Goal: Information Seeking & Learning: Learn about a topic

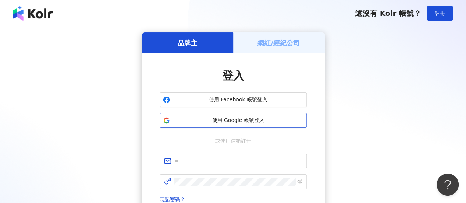
click at [245, 123] on span "使用 Google 帳號登入" at bounding box center [238, 120] width 130 height 7
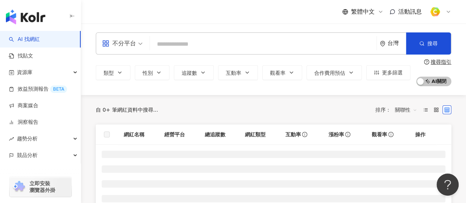
click at [136, 48] on span "不分平台" at bounding box center [122, 44] width 41 height 12
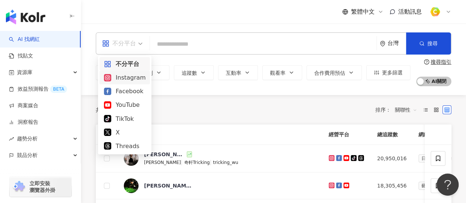
click at [134, 79] on div "Instagram" at bounding box center [125, 77] width 42 height 9
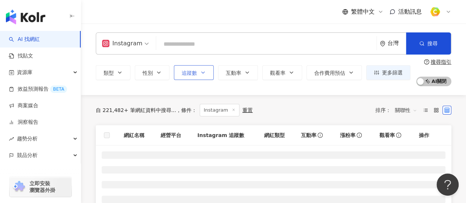
click at [200, 71] on div "類型 性別 追蹤數 互動率 觀看率 合作費用預估 更多篩選" at bounding box center [253, 72] width 315 height 15
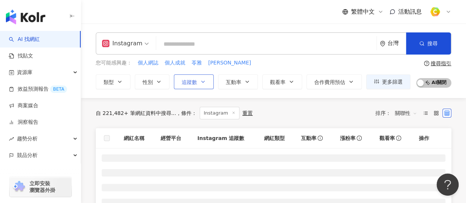
click at [200, 79] on icon "button" at bounding box center [203, 82] width 6 height 6
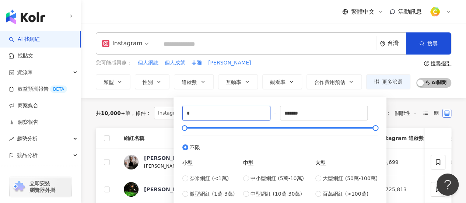
drag, startPoint x: 231, startPoint y: 115, endPoint x: 102, endPoint y: 98, distance: 129.3
type input "****"
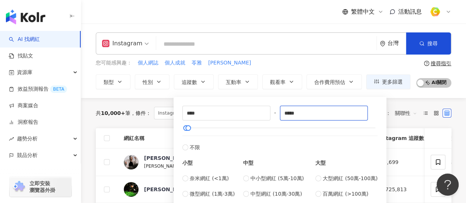
type input "*****"
click at [223, 46] on input "search" at bounding box center [266, 44] width 214 height 14
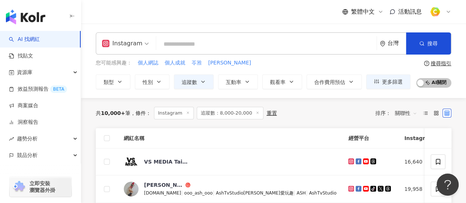
click at [198, 62] on span "苓雅" at bounding box center [197, 62] width 10 height 7
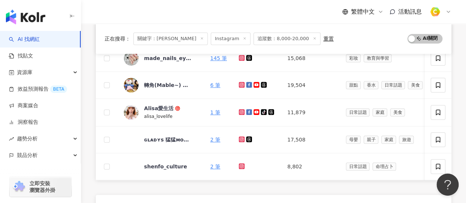
scroll to position [368, 0]
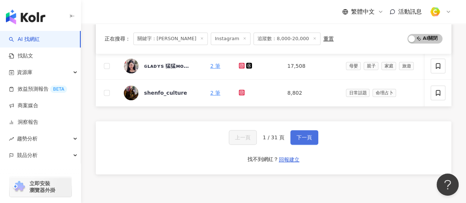
click at [301, 136] on button "下一頁" at bounding box center [304, 137] width 28 height 15
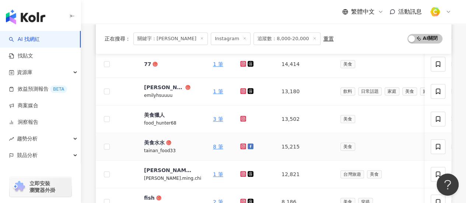
scroll to position [371, 0]
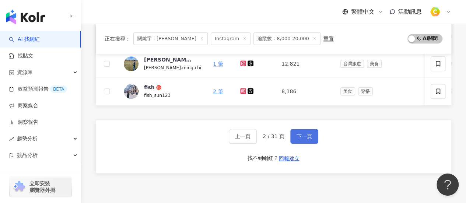
click at [305, 135] on button "下一頁" at bounding box center [304, 136] width 28 height 15
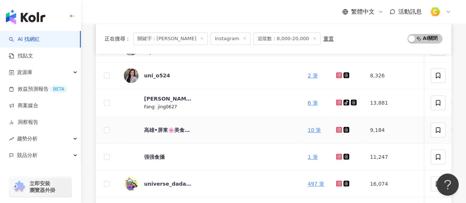
scroll to position [187, 0]
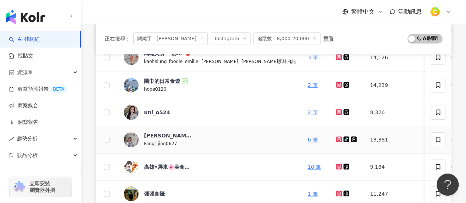
click at [337, 138] on icon at bounding box center [338, 138] width 3 height 3
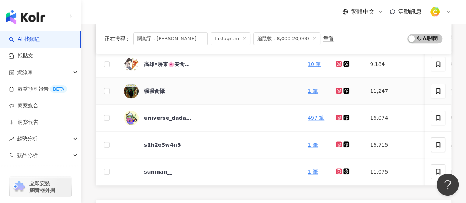
scroll to position [334, 0]
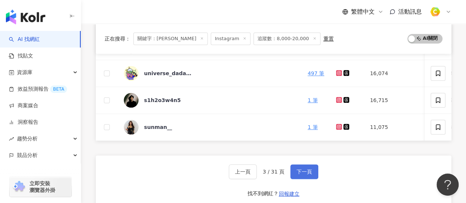
click at [301, 175] on span "下一頁" at bounding box center [303, 172] width 15 height 6
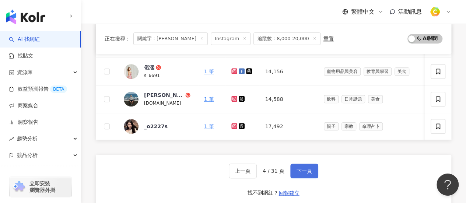
click at [303, 174] on span "下一頁" at bounding box center [303, 171] width 15 height 6
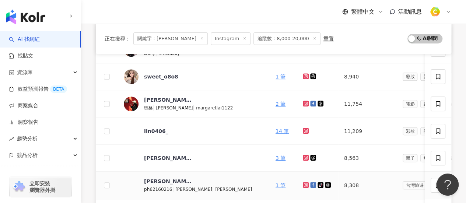
scroll to position [113, 0]
click at [304, 131] on icon at bounding box center [305, 130] width 3 height 3
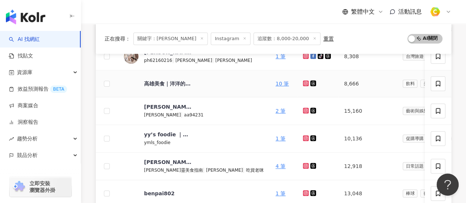
scroll to position [297, 0]
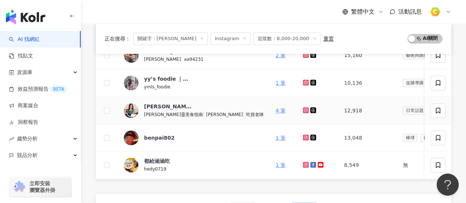
click at [303, 109] on icon at bounding box center [305, 110] width 5 height 4
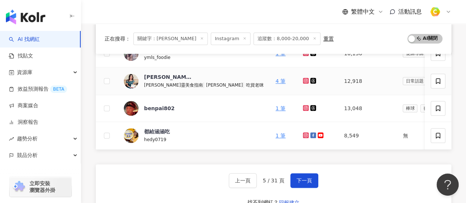
scroll to position [408, 0]
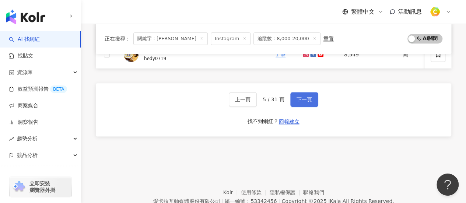
click at [302, 102] on span "下一頁" at bounding box center [303, 99] width 15 height 6
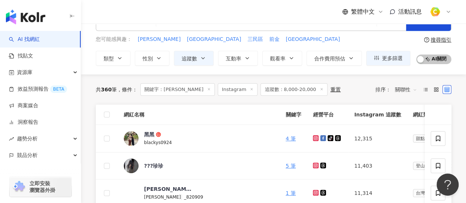
scroll to position [39, 0]
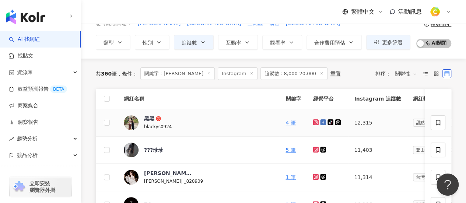
click at [313, 122] on icon at bounding box center [316, 122] width 6 height 6
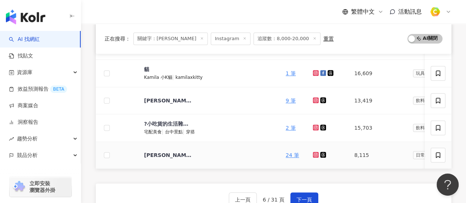
scroll to position [334, 0]
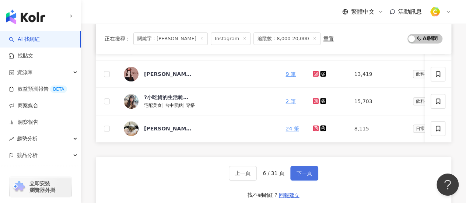
click at [310, 173] on button "下一頁" at bounding box center [304, 173] width 28 height 15
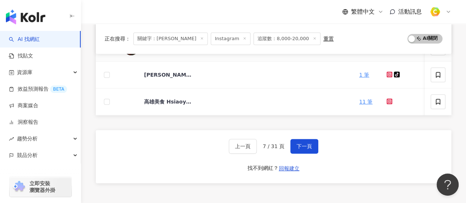
scroll to position [408, 0]
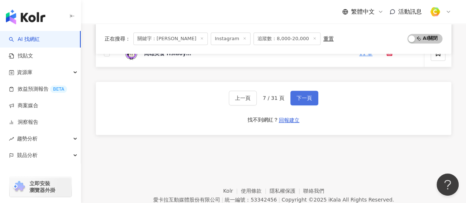
click at [301, 105] on button "下一頁" at bounding box center [304, 98] width 28 height 15
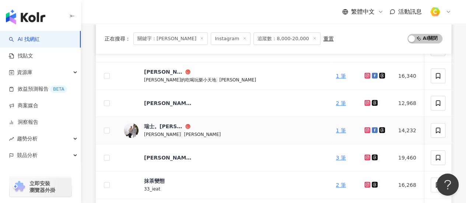
scroll to position [150, 0]
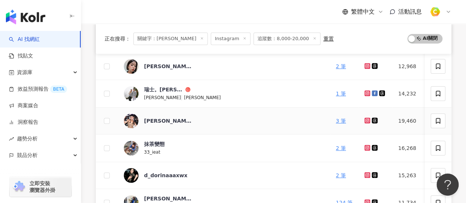
click at [365, 121] on icon at bounding box center [367, 120] width 5 height 4
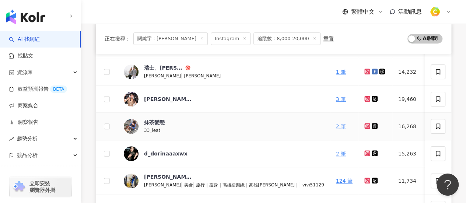
scroll to position [187, 0]
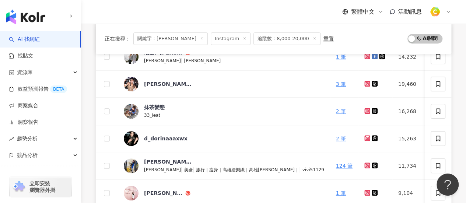
click at [89, 109] on div "正在搜尋 ： 關鍵字：苓雅 Instagram 追蹤數：8,000-20,000 重置 AI 開啟 AI 關閉 網紅名稱 關鍵字 經營平台 Instagram…" at bounding box center [273, 142] width 385 height 463
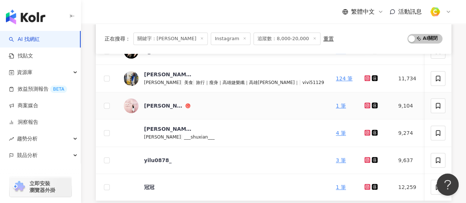
scroll to position [334, 0]
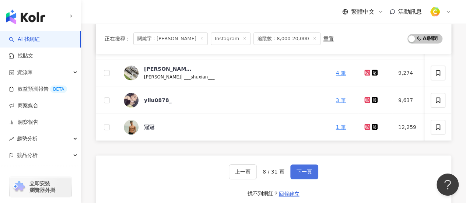
click at [302, 179] on button "下一頁" at bounding box center [304, 171] width 28 height 15
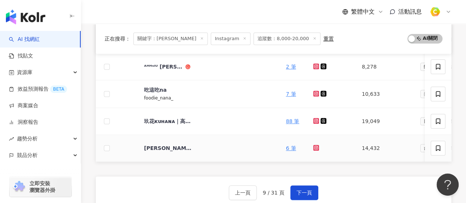
scroll to position [297, 0]
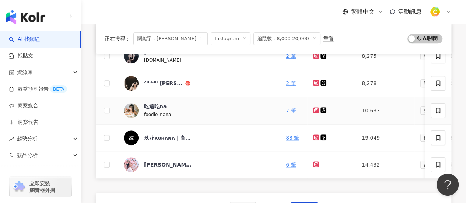
click at [315, 110] on icon at bounding box center [316, 110] width 6 height 6
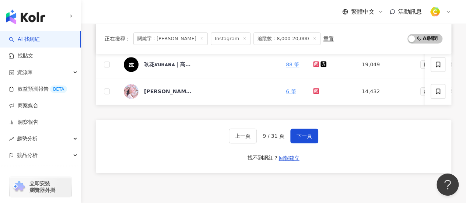
scroll to position [371, 0]
click at [316, 92] on link at bounding box center [316, 91] width 7 height 6
click at [148, 91] on div "謝汝" at bounding box center [168, 90] width 48 height 7
click at [304, 138] on span "下一頁" at bounding box center [303, 136] width 15 height 6
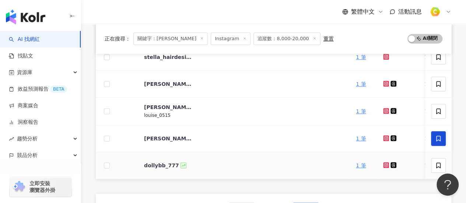
scroll to position [334, 0]
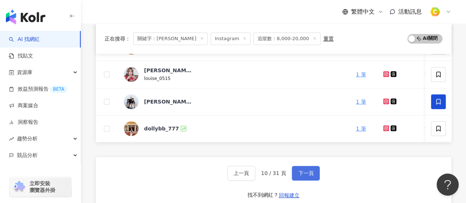
click at [300, 176] on span "下一頁" at bounding box center [305, 173] width 15 height 6
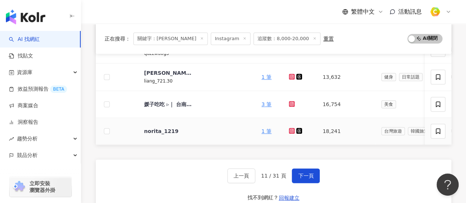
scroll to position [371, 0]
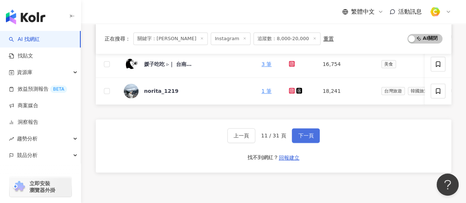
click at [302, 138] on span "下一頁" at bounding box center [305, 136] width 15 height 6
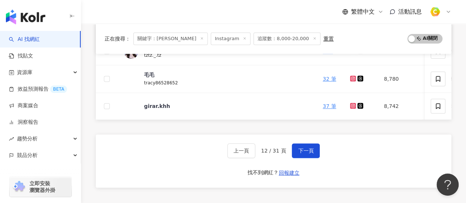
scroll to position [334, 0]
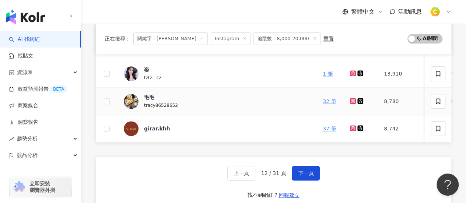
click at [351, 100] on icon at bounding box center [352, 100] width 3 height 3
click at [352, 127] on icon at bounding box center [352, 127] width 1 height 1
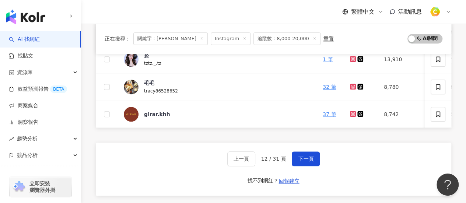
scroll to position [371, 0]
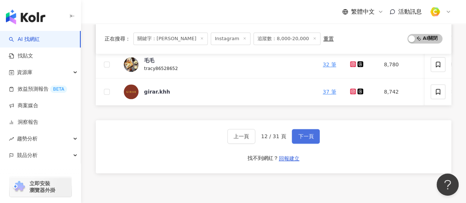
click at [309, 139] on span "下一頁" at bounding box center [305, 136] width 15 height 6
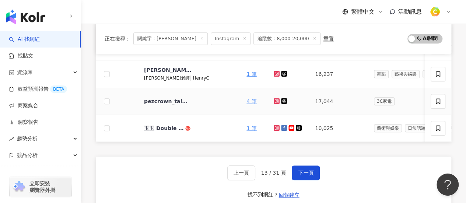
scroll to position [334, 0]
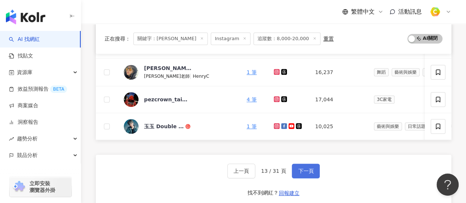
click at [309, 178] on button "下一頁" at bounding box center [306, 171] width 28 height 15
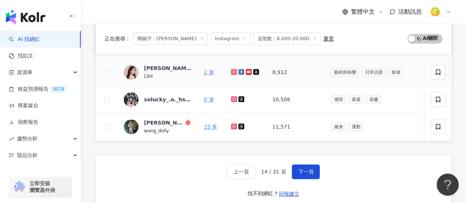
click at [236, 69] on icon at bounding box center [234, 72] width 6 height 6
click at [298, 175] on span "下一頁" at bounding box center [305, 172] width 15 height 6
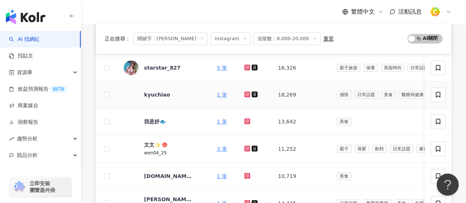
scroll to position [187, 0]
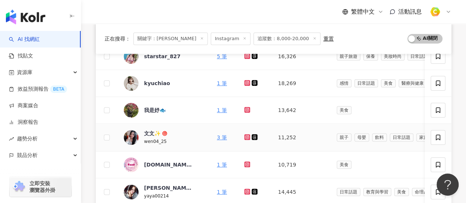
click at [245, 135] on icon at bounding box center [246, 136] width 3 height 3
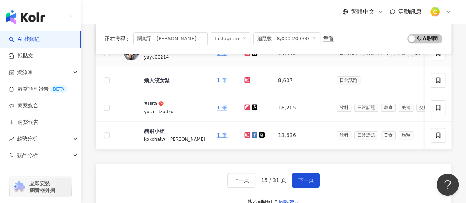
scroll to position [334, 0]
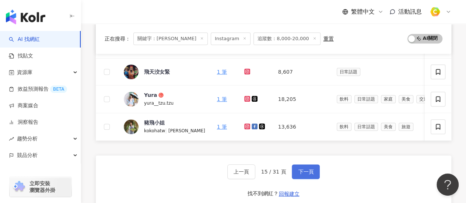
click at [301, 175] on span "下一頁" at bounding box center [305, 172] width 15 height 6
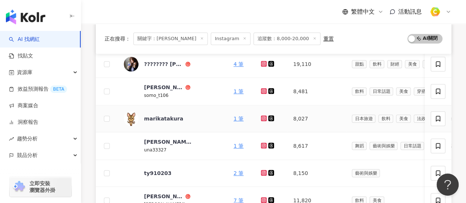
scroll to position [297, 0]
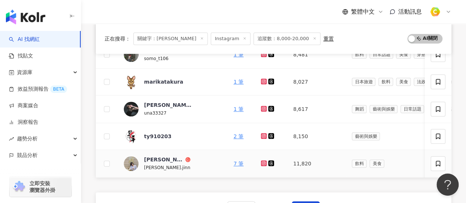
click at [262, 161] on icon at bounding box center [263, 162] width 3 height 3
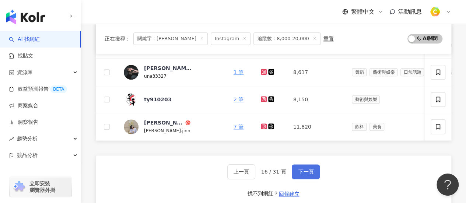
click at [303, 172] on span "下一頁" at bounding box center [305, 172] width 15 height 6
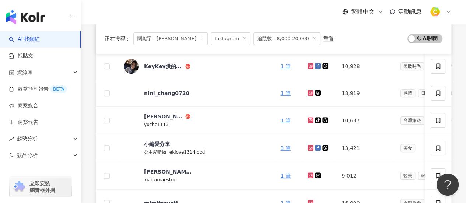
scroll to position [150, 0]
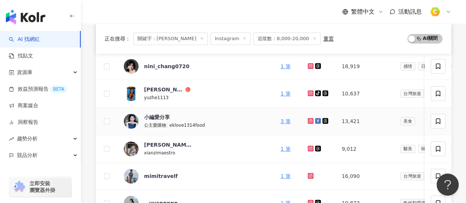
click at [310, 120] on icon at bounding box center [310, 120] width 1 height 1
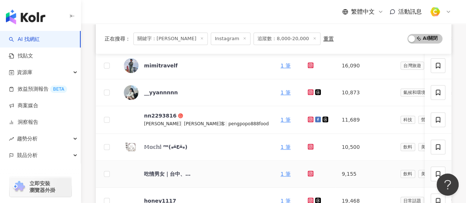
scroll to position [371, 0]
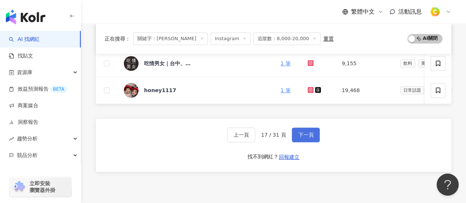
click at [299, 137] on span "下一頁" at bounding box center [305, 135] width 15 height 6
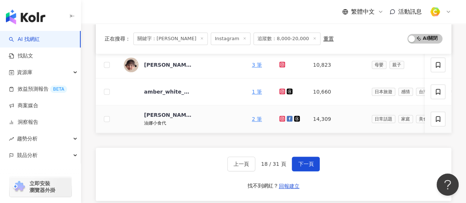
scroll to position [408, 0]
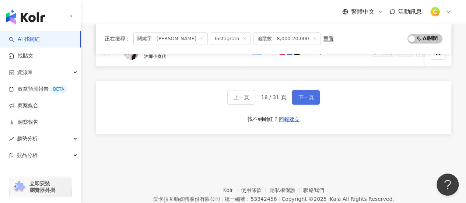
click at [301, 105] on button "下一頁" at bounding box center [306, 97] width 28 height 15
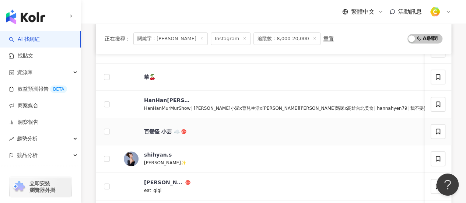
scroll to position [260, 0]
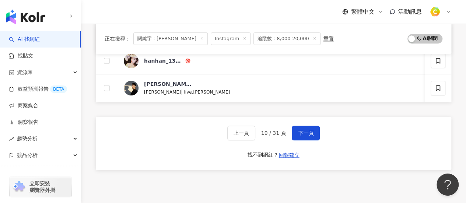
scroll to position [408, 0]
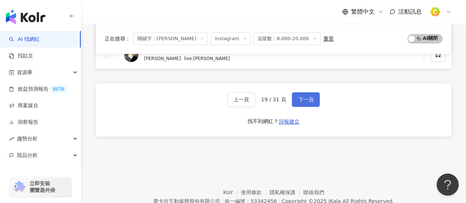
click at [312, 103] on button "下一頁" at bounding box center [306, 99] width 28 height 15
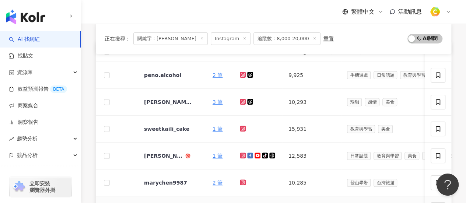
scroll to position [76, 0]
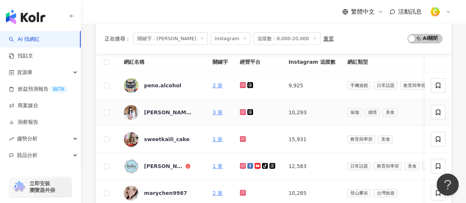
click at [241, 111] on icon at bounding box center [243, 112] width 5 height 4
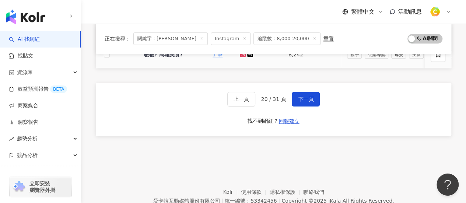
scroll to position [440, 0]
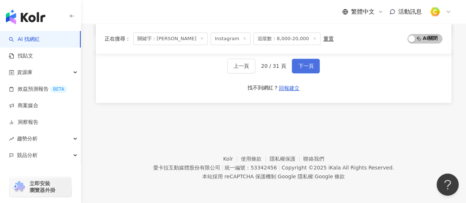
click at [304, 66] on span "下一頁" at bounding box center [305, 66] width 15 height 6
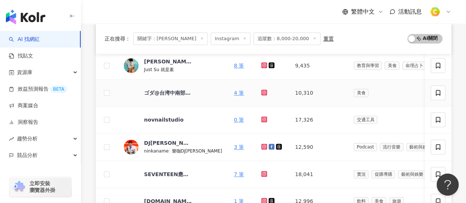
scroll to position [220, 0]
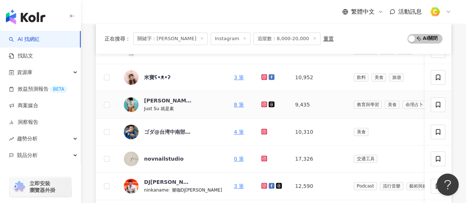
click at [263, 102] on icon at bounding box center [264, 103] width 3 height 3
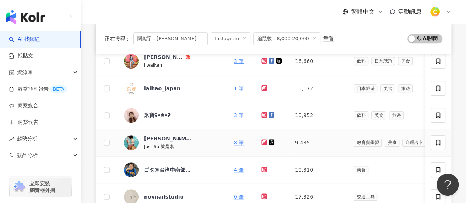
scroll to position [146, 0]
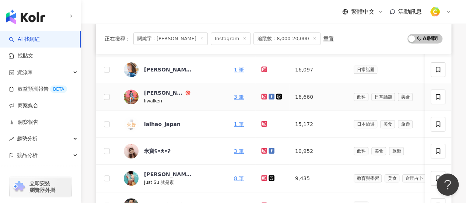
click at [263, 95] on icon at bounding box center [264, 96] width 3 height 3
click at [158, 89] on div "Walker 沃克" at bounding box center [164, 92] width 40 height 7
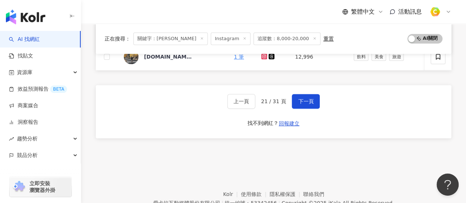
scroll to position [404, 0]
click at [315, 102] on button "下一頁" at bounding box center [306, 100] width 28 height 15
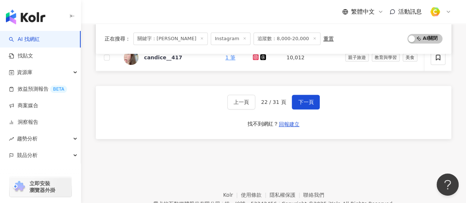
click at [136, 166] on footer "Kolr 使用條款 隱私權保護 聯絡我們 愛卡拉互動媒體股份有限公司 | 統一編號：53342456 | Copyright © 2025 iKala All…" at bounding box center [273, 198] width 385 height 82
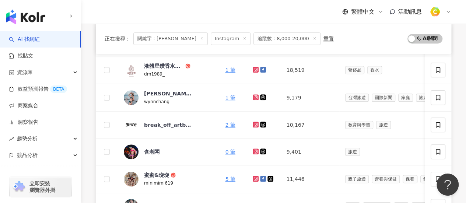
scroll to position [330, 0]
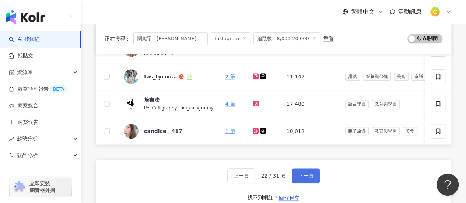
click at [300, 179] on span "下一頁" at bounding box center [305, 176] width 15 height 6
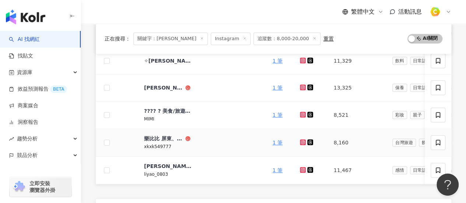
scroll to position [367, 0]
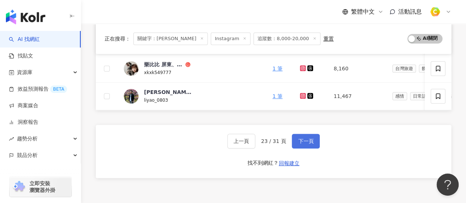
click at [301, 144] on span "下一頁" at bounding box center [305, 141] width 15 height 6
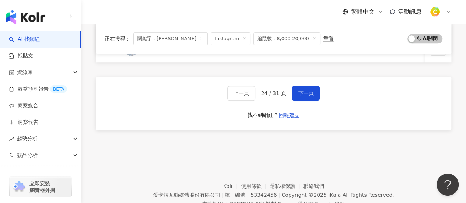
scroll to position [442, 0]
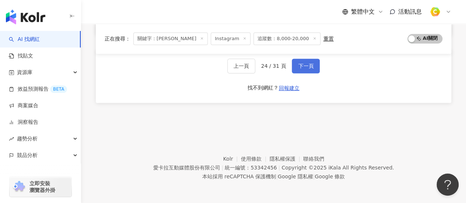
click at [301, 67] on span "下一頁" at bounding box center [305, 66] width 15 height 6
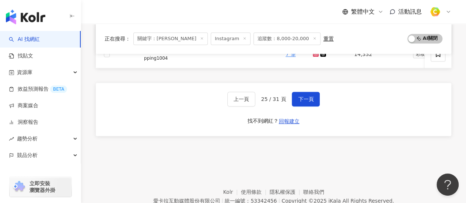
scroll to position [405, 0]
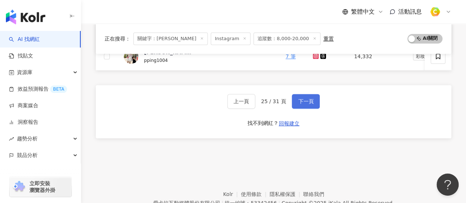
click at [298, 109] on button "下一頁" at bounding box center [306, 101] width 28 height 15
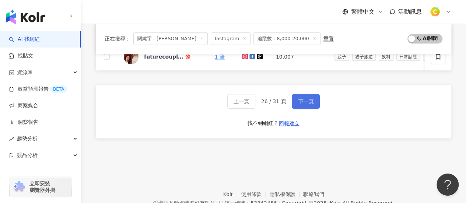
click at [305, 102] on span "下一頁" at bounding box center [305, 101] width 15 height 6
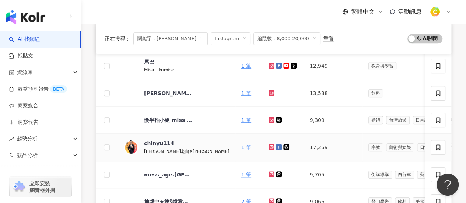
scroll to position [408, 0]
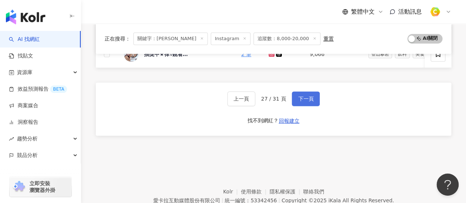
click at [305, 100] on span "下一頁" at bounding box center [305, 99] width 15 height 6
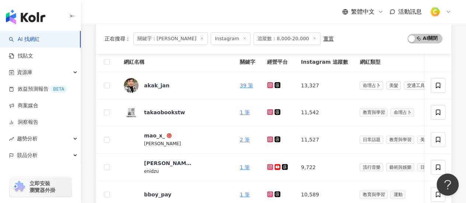
scroll to position [39, 0]
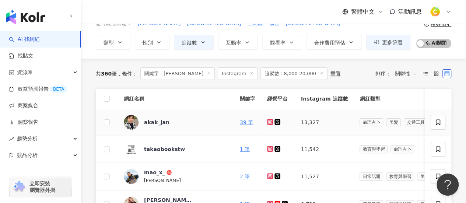
click at [268, 120] on icon at bounding box center [270, 122] width 5 height 4
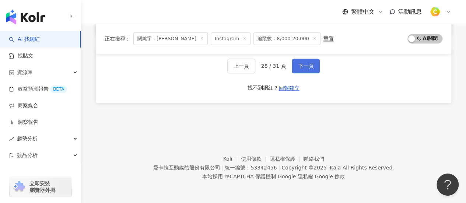
click at [309, 73] on button "下一頁" at bounding box center [306, 66] width 28 height 15
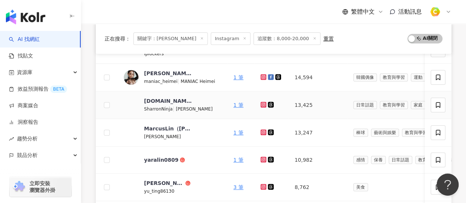
scroll to position [149, 0]
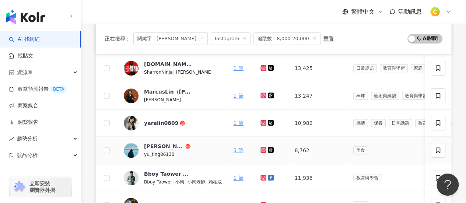
click at [265, 148] on icon at bounding box center [263, 150] width 5 height 4
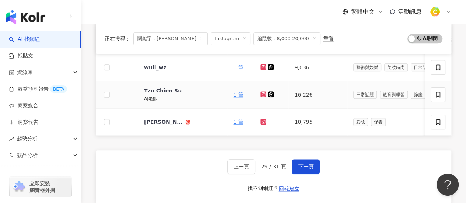
scroll to position [407, 0]
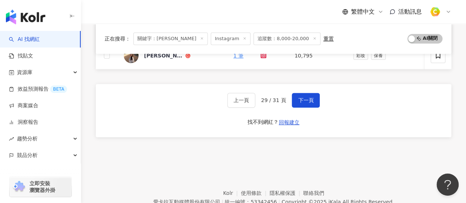
click at [300, 111] on div "上一頁 29 / 31 頁 下一頁 找不到網紅？ 回報建立" at bounding box center [273, 110] width 355 height 53
click at [303, 103] on span "下一頁" at bounding box center [305, 100] width 15 height 6
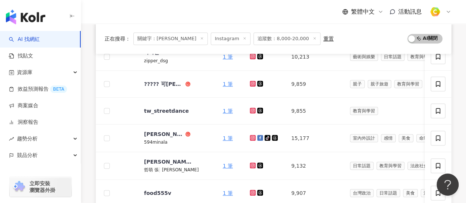
scroll to position [334, 0]
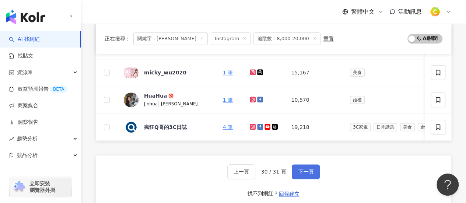
click at [292, 170] on button "下一頁" at bounding box center [306, 171] width 28 height 15
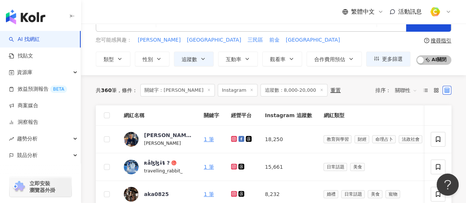
scroll to position [0, 0]
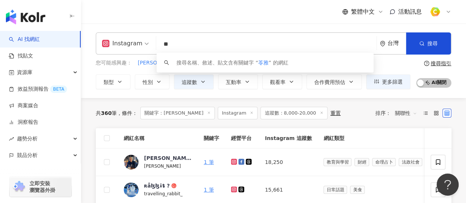
click at [286, 49] on input "**" at bounding box center [266, 44] width 214 height 14
type input "*"
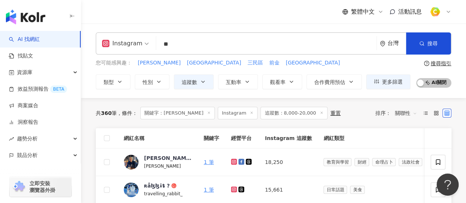
type input "*"
type input "**"
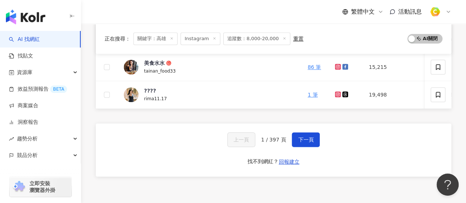
scroll to position [368, 0]
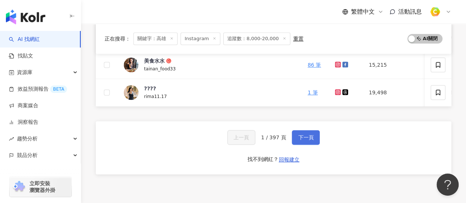
click at [304, 139] on span "下一頁" at bounding box center [305, 137] width 15 height 6
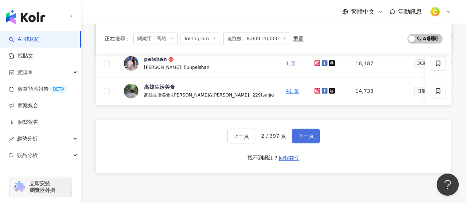
click at [310, 143] on button "下一頁" at bounding box center [306, 136] width 28 height 15
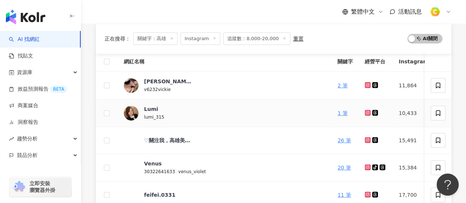
scroll to position [110, 0]
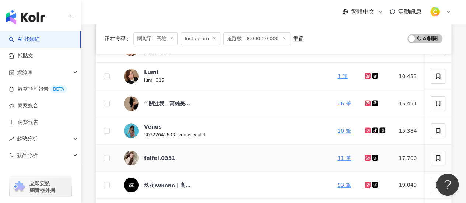
click at [366, 157] on icon at bounding box center [367, 157] width 3 height 3
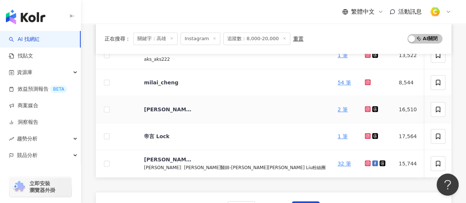
scroll to position [331, 0]
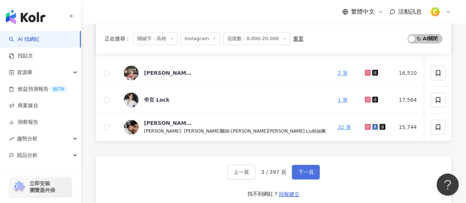
click at [311, 175] on span "下一頁" at bounding box center [305, 172] width 15 height 6
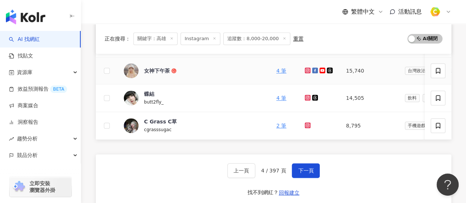
click at [307, 70] on icon at bounding box center [307, 70] width 1 height 1
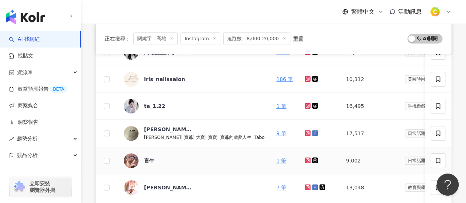
scroll to position [110, 0]
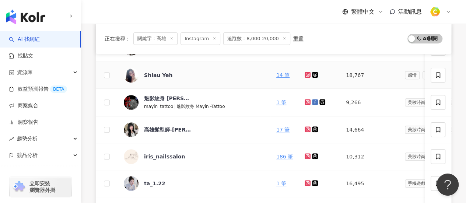
click at [305, 75] on icon at bounding box center [308, 75] width 6 height 6
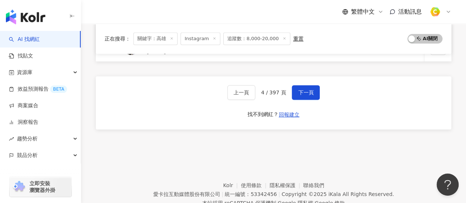
scroll to position [440, 0]
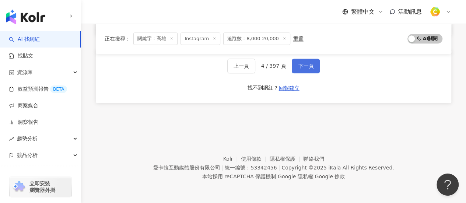
click at [306, 67] on span "下一頁" at bounding box center [305, 66] width 15 height 6
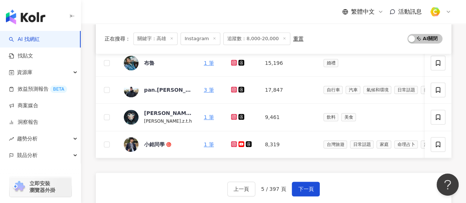
scroll to position [366, 0]
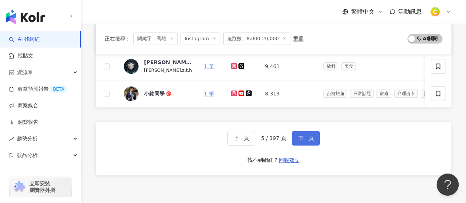
click at [300, 141] on span "下一頁" at bounding box center [305, 138] width 15 height 6
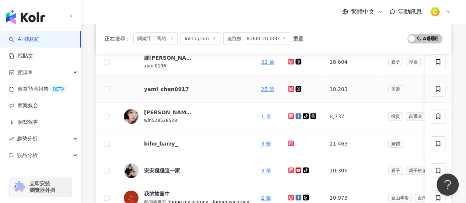
scroll to position [74, 0]
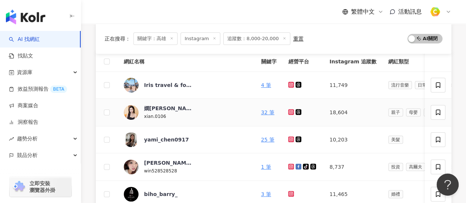
click at [289, 113] on icon at bounding box center [291, 112] width 5 height 4
click at [288, 141] on icon at bounding box center [291, 139] width 6 height 6
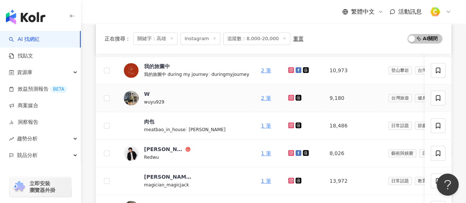
scroll to position [258, 0]
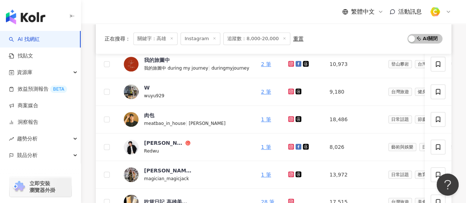
click at [94, 88] on div "正在搜尋 ： 關鍵字：高雄 Instagram 追蹤數：8,000-20,000 重置 AI 開啟 AI 關閉 網紅名稱 關鍵字 經營平台 Instagram…" at bounding box center [273, 69] width 385 height 464
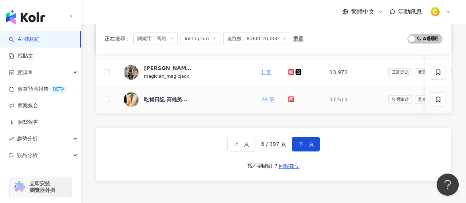
scroll to position [442, 0]
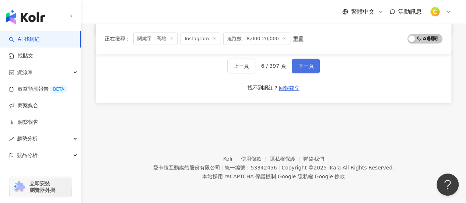
click at [309, 67] on span "下一頁" at bounding box center [305, 66] width 15 height 6
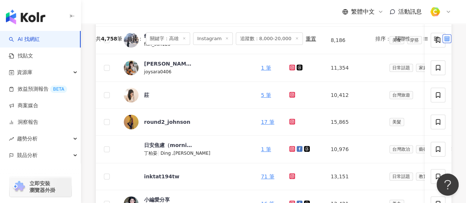
scroll to position [37, 0]
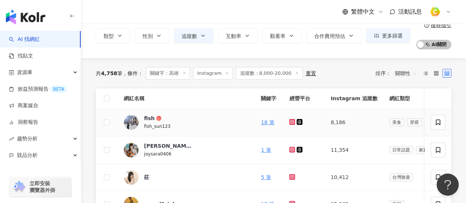
click at [291, 120] on icon at bounding box center [292, 121] width 3 height 3
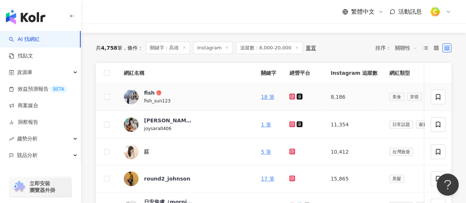
scroll to position [74, 0]
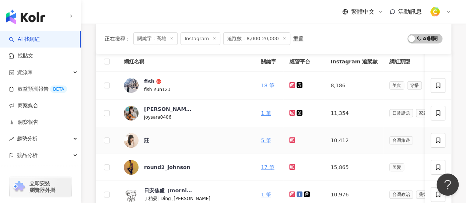
click at [289, 140] on icon at bounding box center [292, 140] width 6 height 6
click at [148, 140] on div "莊" at bounding box center [146, 140] width 5 height 7
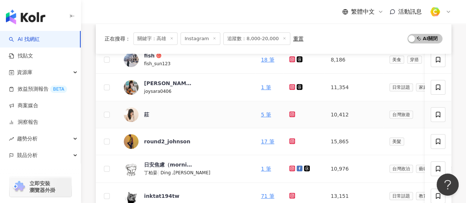
scroll to position [110, 0]
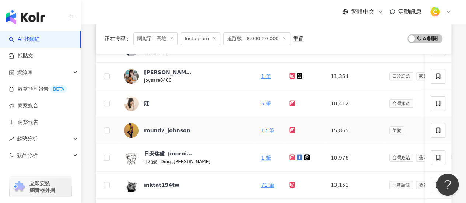
click at [290, 127] on link at bounding box center [292, 130] width 7 height 6
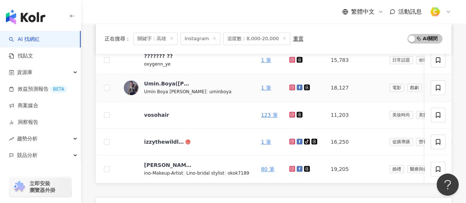
scroll to position [331, 0]
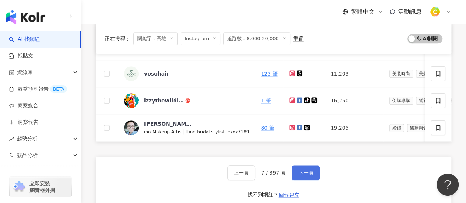
click at [308, 172] on button "下一頁" at bounding box center [306, 172] width 28 height 15
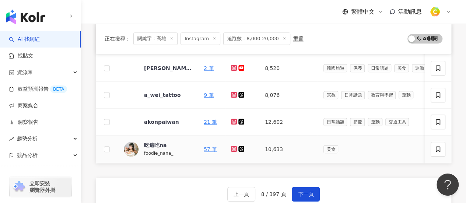
scroll to position [295, 0]
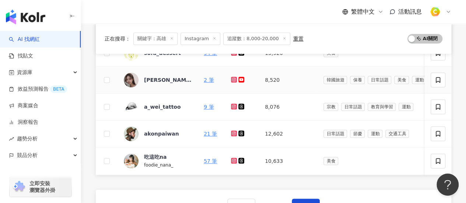
click at [233, 79] on icon at bounding box center [233, 79] width 3 height 3
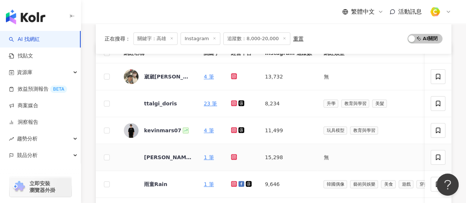
scroll to position [37, 0]
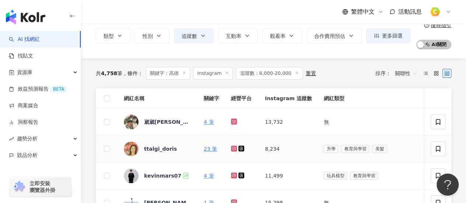
click at [235, 148] on icon at bounding box center [233, 148] width 3 height 3
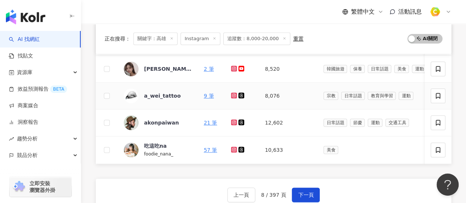
scroll to position [438, 0]
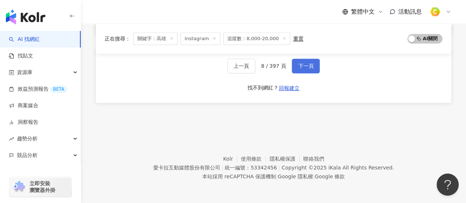
click at [305, 67] on span "下一頁" at bounding box center [305, 66] width 15 height 6
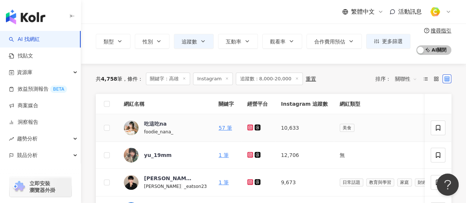
scroll to position [0, 0]
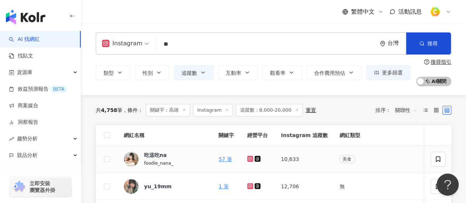
click at [248, 157] on icon at bounding box center [249, 158] width 3 height 3
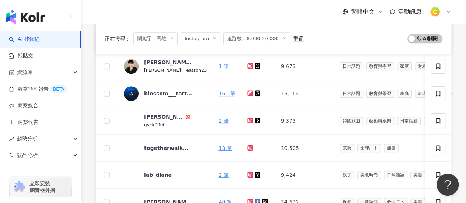
scroll to position [147, 0]
click at [247, 120] on icon at bounding box center [250, 120] width 6 height 6
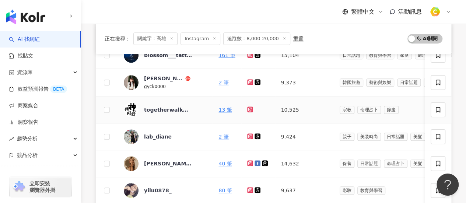
scroll to position [221, 0]
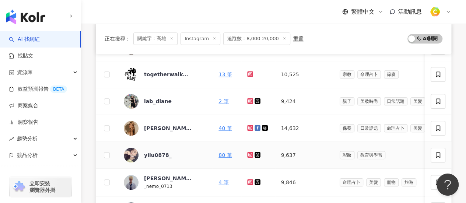
click at [248, 153] on icon at bounding box center [250, 154] width 5 height 4
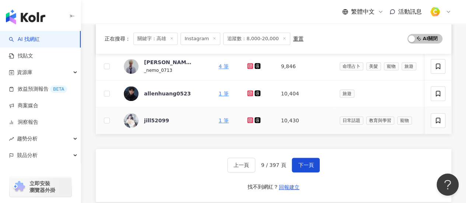
scroll to position [405, 0]
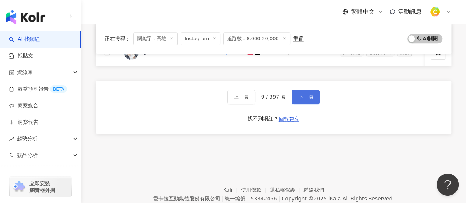
click at [304, 100] on span "下一頁" at bounding box center [305, 97] width 15 height 6
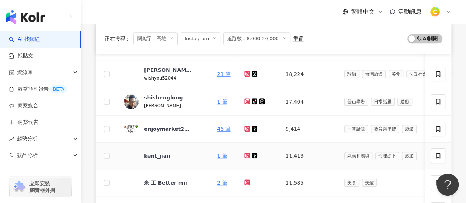
scroll to position [258, 0]
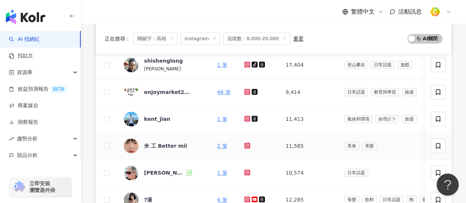
click at [245, 145] on icon at bounding box center [247, 145] width 5 height 4
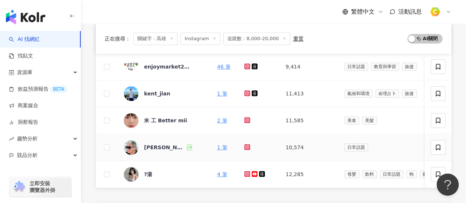
scroll to position [295, 0]
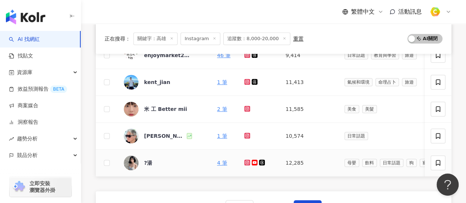
click at [244, 162] on icon at bounding box center [247, 162] width 6 height 6
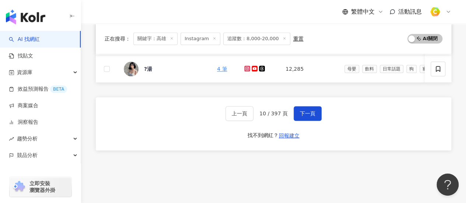
scroll to position [329, 0]
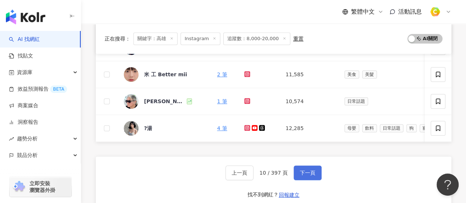
click at [306, 176] on span "下一頁" at bounding box center [307, 173] width 15 height 6
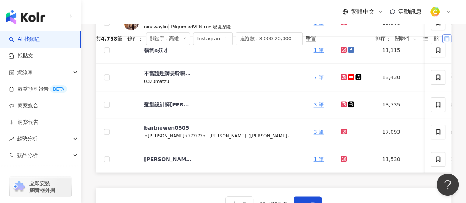
scroll to position [440, 0]
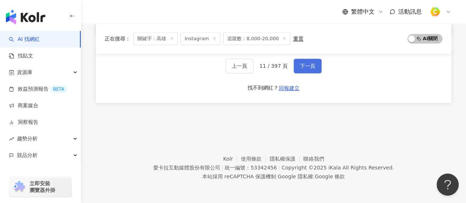
click at [302, 69] on span "下一頁" at bounding box center [307, 66] width 15 height 6
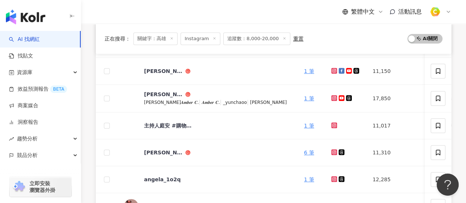
scroll to position [403, 0]
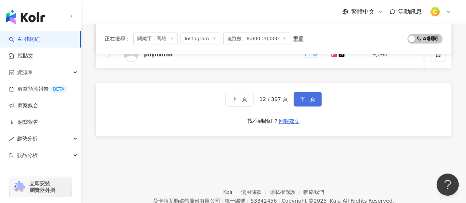
click at [313, 106] on button "下一頁" at bounding box center [308, 99] width 28 height 15
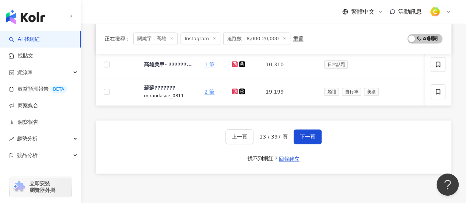
scroll to position [256, 0]
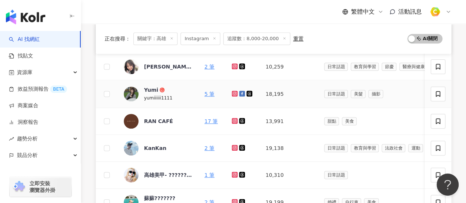
click at [236, 92] on icon at bounding box center [235, 94] width 6 height 6
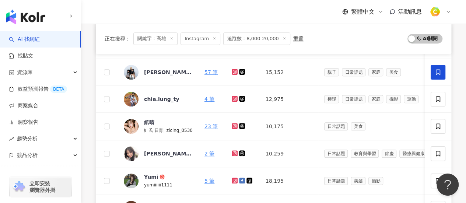
scroll to position [331, 0]
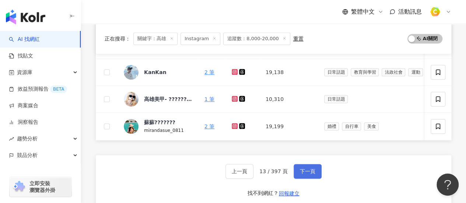
click at [305, 174] on span "下一頁" at bounding box center [307, 171] width 15 height 6
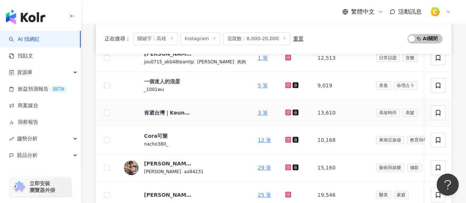
scroll to position [221, 0]
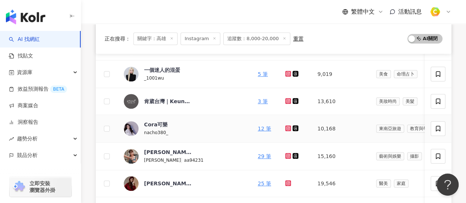
click at [286, 127] on icon at bounding box center [287, 128] width 3 height 3
click at [285, 154] on icon at bounding box center [288, 156] width 6 height 6
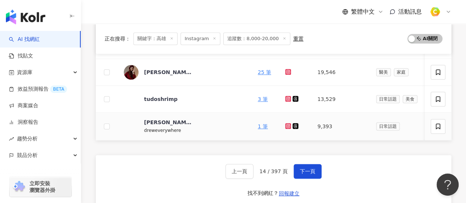
scroll to position [368, 0]
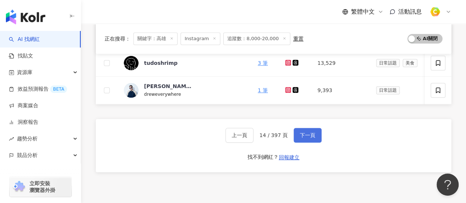
click at [306, 134] on button "下一頁" at bounding box center [308, 135] width 28 height 15
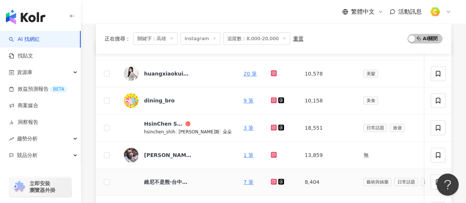
scroll to position [74, 0]
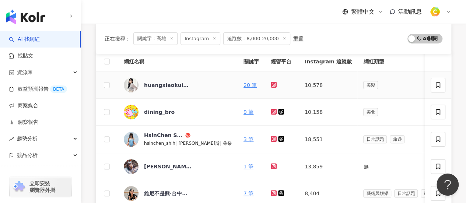
click at [271, 86] on icon at bounding box center [273, 85] width 5 height 4
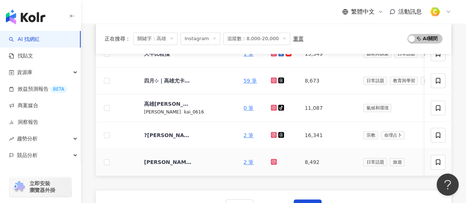
scroll to position [405, 0]
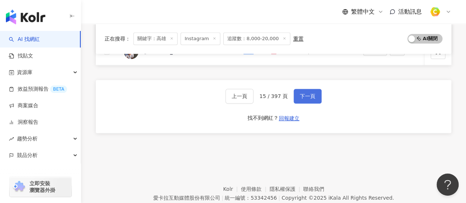
click at [309, 99] on span "下一頁" at bounding box center [307, 96] width 15 height 6
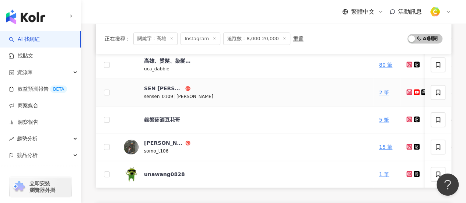
scroll to position [331, 0]
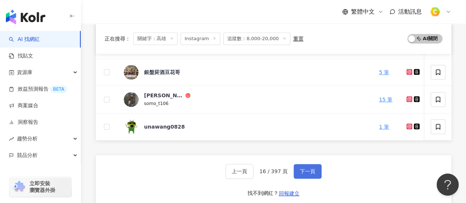
click at [309, 174] on span "下一頁" at bounding box center [307, 171] width 15 height 6
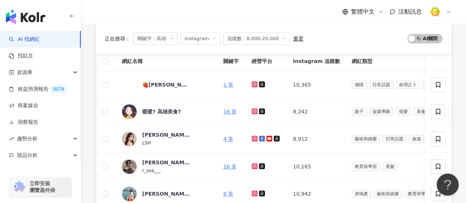
scroll to position [74, 0]
click at [252, 165] on icon at bounding box center [255, 167] width 6 height 6
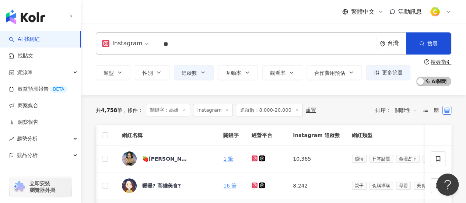
scroll to position [110, 0]
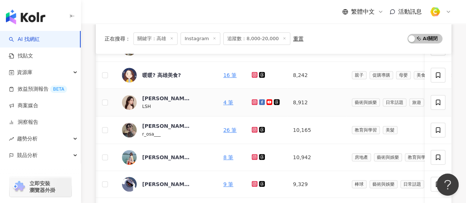
click at [253, 103] on icon at bounding box center [254, 102] width 3 height 3
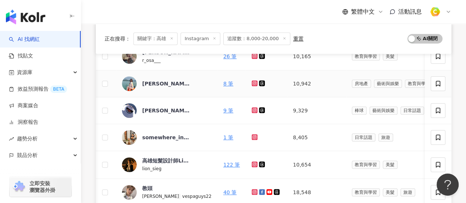
click at [252, 83] on icon at bounding box center [254, 83] width 5 height 4
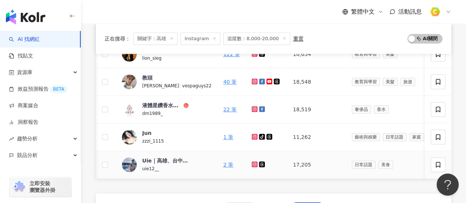
scroll to position [368, 0]
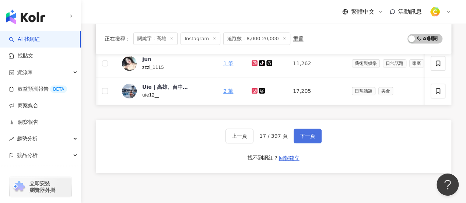
click at [302, 139] on span "下一頁" at bounding box center [307, 136] width 15 height 6
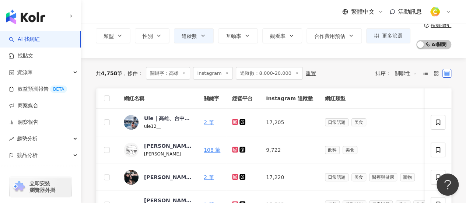
scroll to position [74, 0]
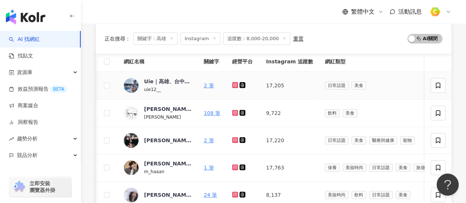
click at [234, 86] on icon at bounding box center [235, 85] width 3 height 3
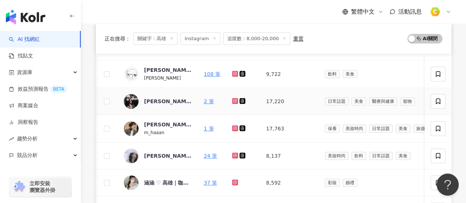
scroll to position [147, 0]
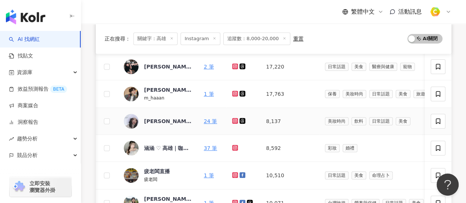
click at [234, 120] on icon at bounding box center [234, 120] width 1 height 1
click at [233, 147] on icon at bounding box center [235, 147] width 5 height 4
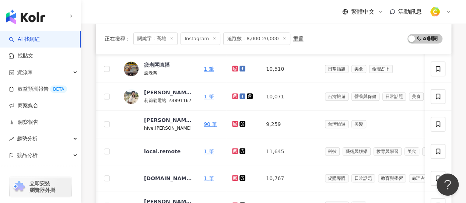
scroll to position [295, 0]
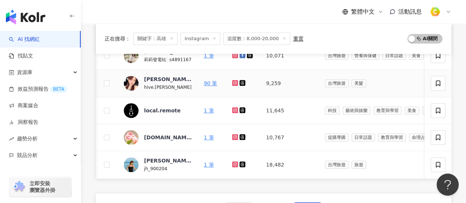
click at [233, 81] on icon at bounding box center [235, 83] width 5 height 4
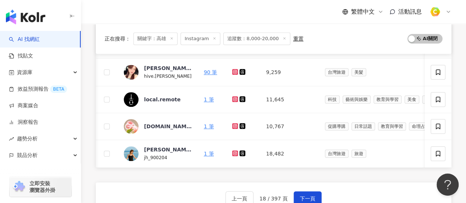
scroll to position [368, 0]
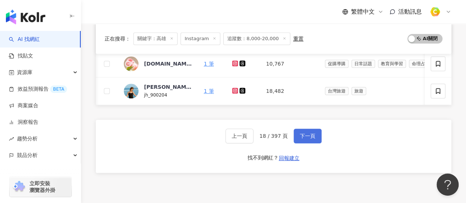
click at [300, 139] on span "下一頁" at bounding box center [307, 136] width 15 height 6
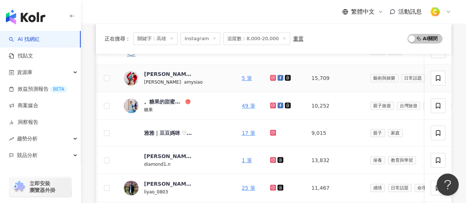
scroll to position [147, 0]
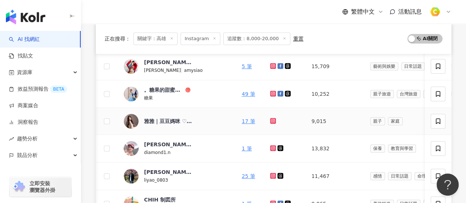
click at [270, 119] on link at bounding box center [273, 121] width 7 height 6
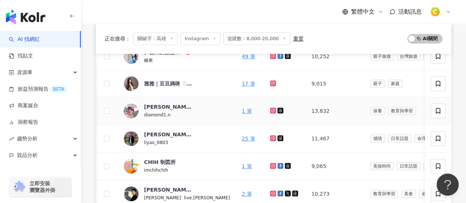
scroll to position [258, 0]
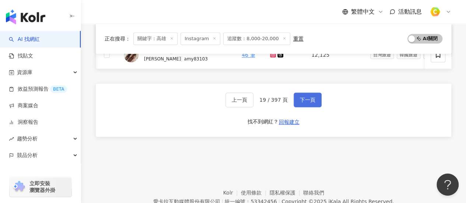
click at [308, 103] on span "下一頁" at bounding box center [307, 100] width 15 height 6
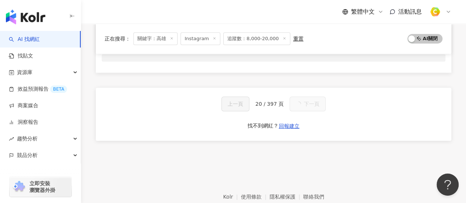
scroll to position [110, 0]
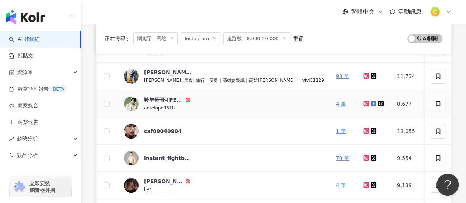
click at [364, 105] on icon at bounding box center [366, 103] width 5 height 4
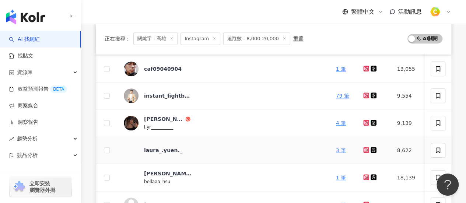
scroll to position [184, 0]
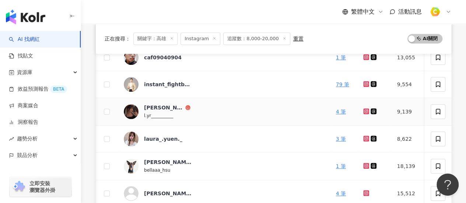
click at [364, 110] on icon at bounding box center [365, 111] width 3 height 3
click at [148, 104] on div "晏瑢ᵕ̈" at bounding box center [164, 107] width 40 height 7
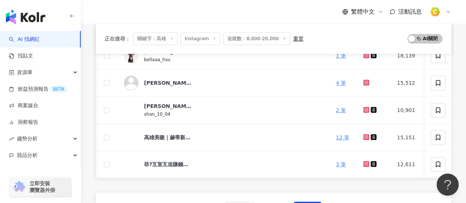
scroll to position [441, 0]
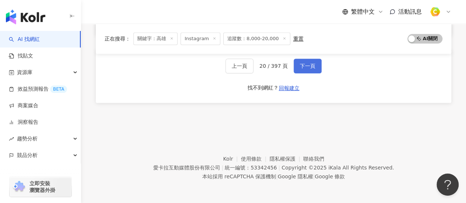
click at [314, 72] on button "下一頁" at bounding box center [308, 66] width 28 height 15
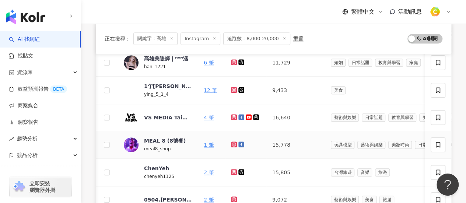
scroll to position [220, 0]
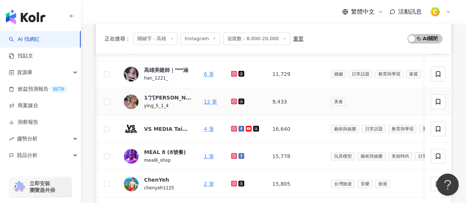
click at [232, 102] on icon at bounding box center [234, 101] width 5 height 4
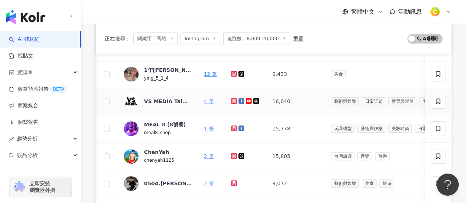
scroll to position [294, 0]
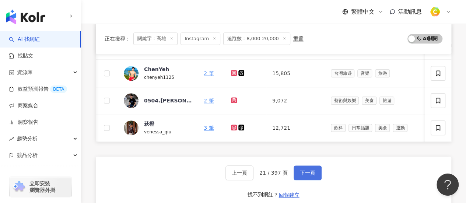
click at [310, 171] on button "下一頁" at bounding box center [308, 172] width 28 height 15
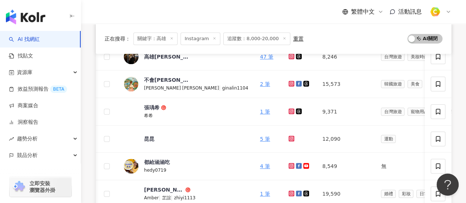
scroll to position [331, 0]
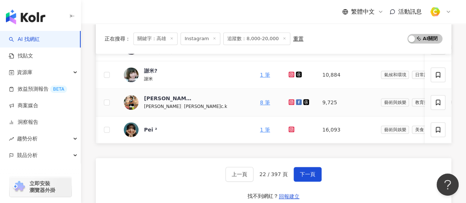
click at [291, 101] on icon at bounding box center [291, 101] width 1 height 1
click at [299, 182] on button "下一頁" at bounding box center [308, 174] width 28 height 15
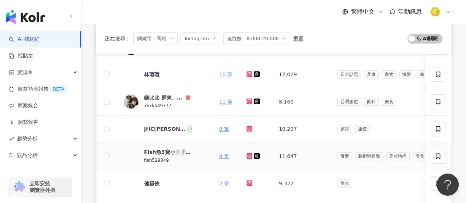
scroll to position [183, 0]
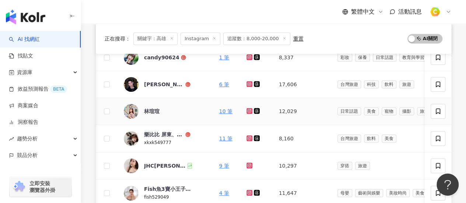
click at [247, 111] on icon at bounding box center [249, 111] width 5 height 4
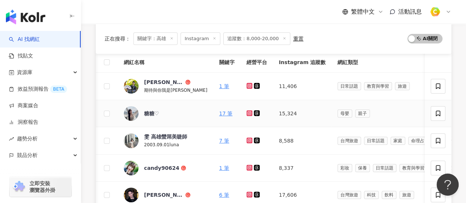
click at [247, 113] on icon at bounding box center [249, 113] width 5 height 4
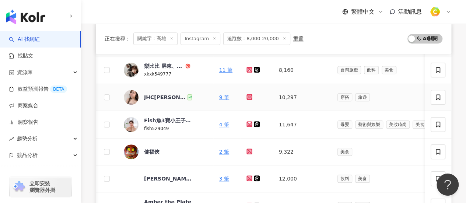
scroll to position [331, 0]
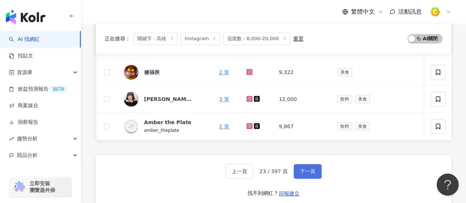
click at [309, 174] on span "下一頁" at bounding box center [307, 171] width 15 height 6
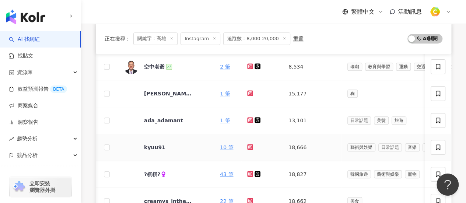
scroll to position [221, 0]
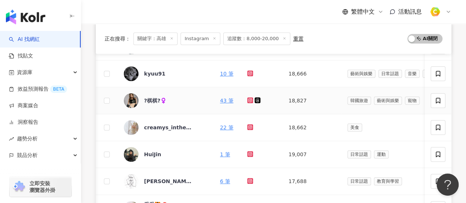
click at [250, 99] on icon at bounding box center [250, 100] width 6 height 6
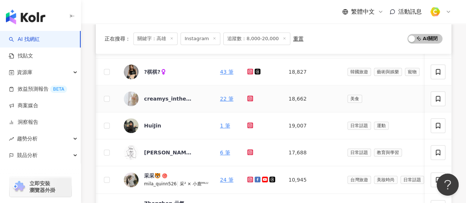
scroll to position [331, 0]
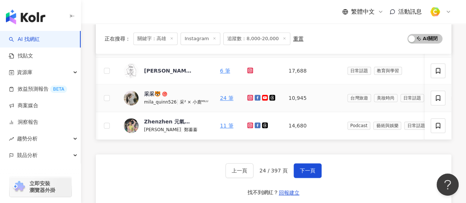
click at [249, 97] on icon at bounding box center [250, 97] width 3 height 3
click at [250, 124] on icon at bounding box center [250, 125] width 6 height 6
click at [306, 173] on span "下一頁" at bounding box center [307, 171] width 15 height 6
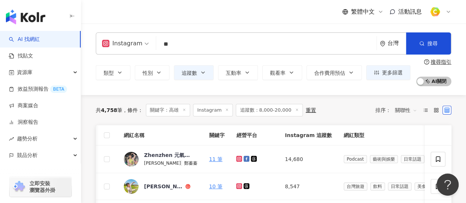
scroll to position [110, 0]
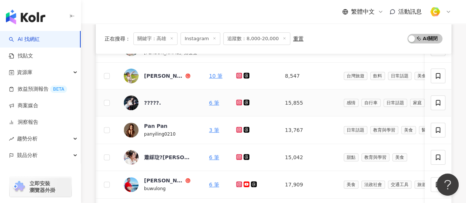
click at [236, 103] on icon at bounding box center [239, 102] width 6 height 6
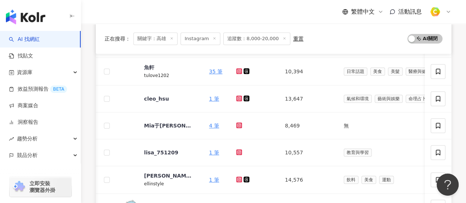
scroll to position [258, 0]
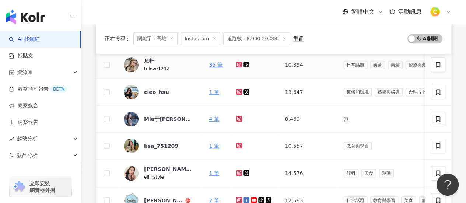
click at [236, 65] on icon at bounding box center [239, 65] width 6 height 6
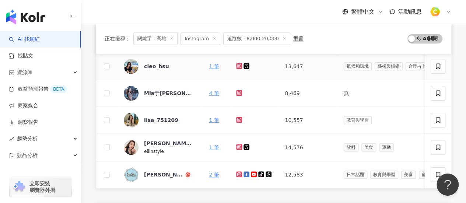
scroll to position [295, 0]
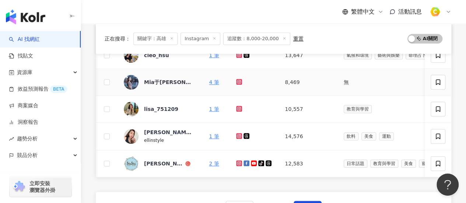
click at [238, 82] on icon at bounding box center [239, 81] width 3 height 3
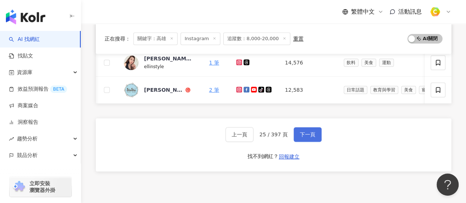
click at [305, 142] on button "下一頁" at bounding box center [308, 134] width 28 height 15
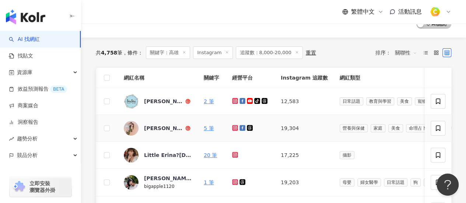
scroll to position [74, 0]
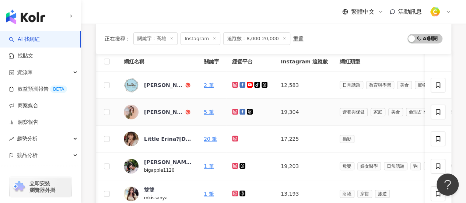
click at [233, 113] on icon at bounding box center [235, 112] width 6 height 6
click at [162, 109] on div "陳綠の人生奇幻旅程" at bounding box center [164, 111] width 40 height 7
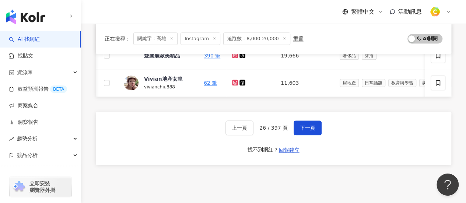
scroll to position [440, 0]
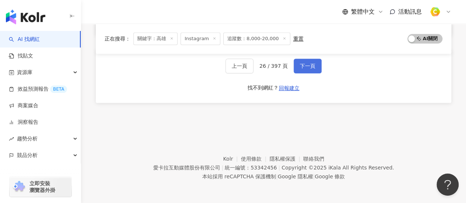
click at [304, 72] on button "下一頁" at bounding box center [308, 66] width 28 height 15
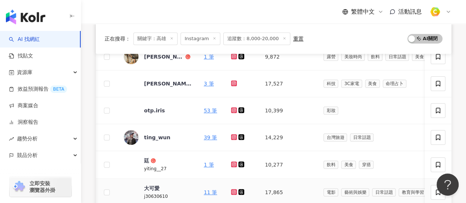
scroll to position [182, 0]
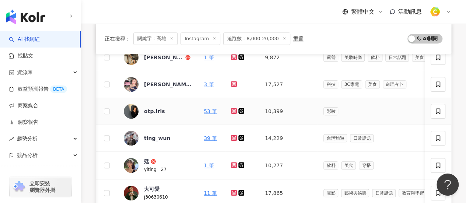
click at [234, 110] on icon at bounding box center [234, 111] width 5 height 4
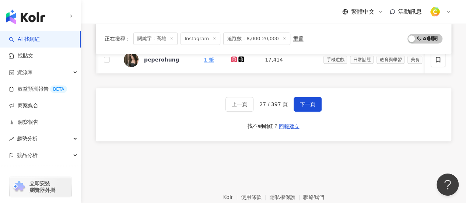
scroll to position [440, 0]
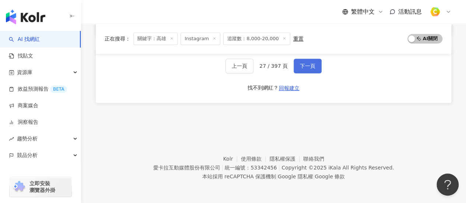
click at [312, 69] on span "下一頁" at bounding box center [307, 66] width 15 height 6
click at [310, 66] on span "下一頁" at bounding box center [307, 66] width 15 height 6
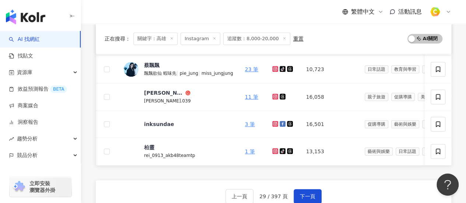
scroll to position [292, 0]
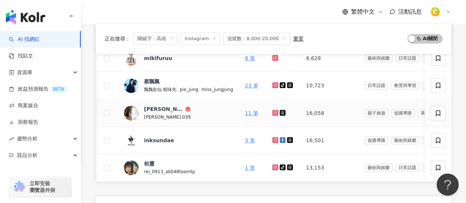
click at [274, 112] on icon at bounding box center [274, 112] width 3 height 3
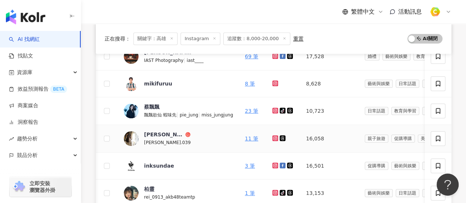
scroll to position [256, 0]
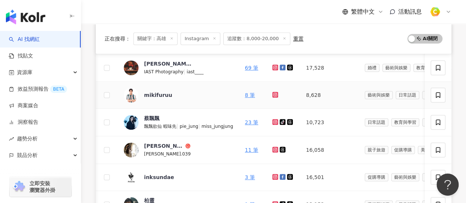
click at [274, 95] on icon at bounding box center [274, 94] width 3 height 3
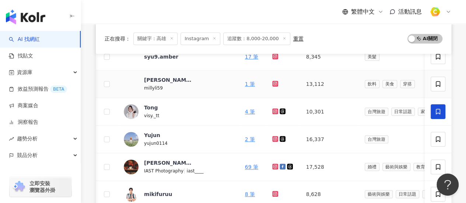
scroll to position [145, 0]
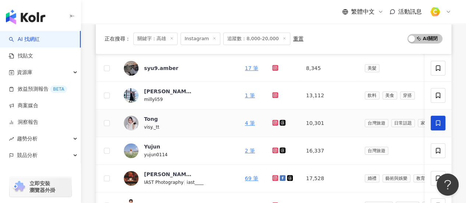
click at [273, 122] on icon at bounding box center [274, 122] width 3 height 3
click at [150, 118] on div "Tong" at bounding box center [151, 118] width 14 height 7
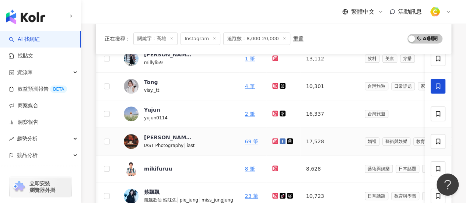
click at [275, 138] on icon at bounding box center [275, 141] width 6 height 6
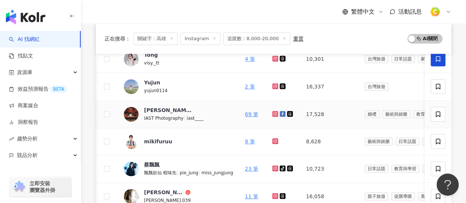
scroll to position [219, 0]
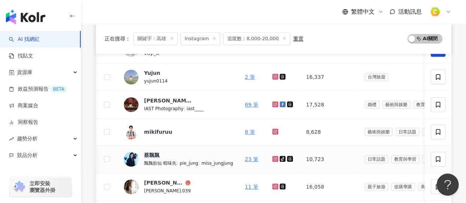
click at [273, 158] on icon at bounding box center [275, 159] width 5 height 4
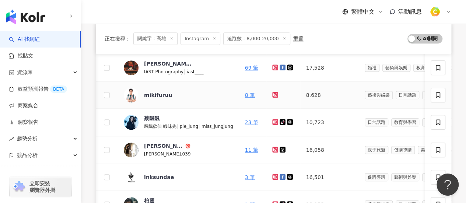
scroll to position [329, 0]
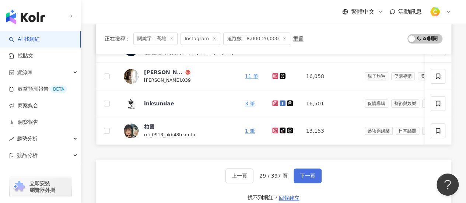
click at [314, 178] on button "下一頁" at bounding box center [308, 175] width 28 height 15
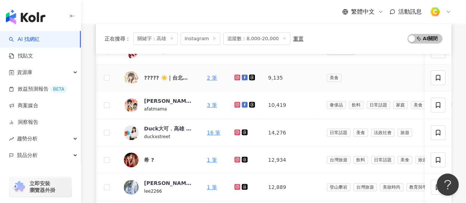
scroll to position [147, 0]
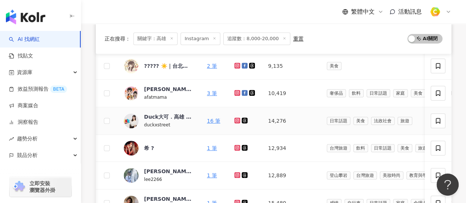
click at [236, 120] on icon at bounding box center [236, 120] width 1 height 1
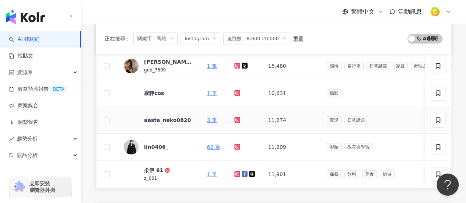
scroll to position [295, 0]
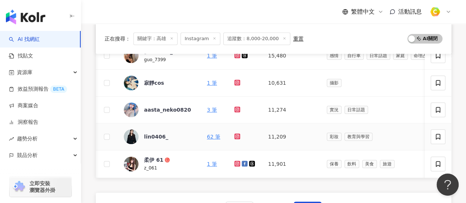
click at [235, 137] on icon at bounding box center [237, 136] width 6 height 6
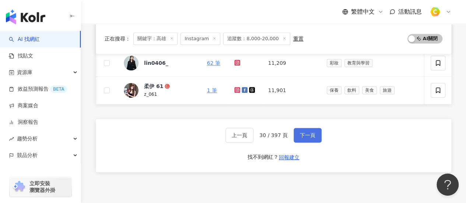
click at [302, 138] on span "下一頁" at bounding box center [307, 135] width 15 height 6
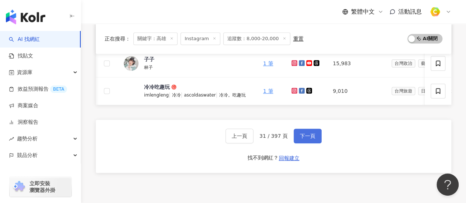
scroll to position [331, 0]
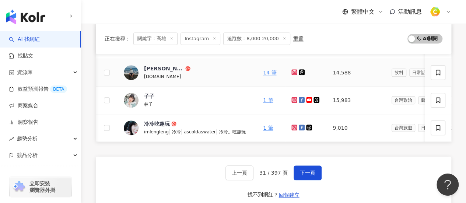
click at [293, 72] on icon at bounding box center [294, 72] width 3 height 3
click at [309, 176] on span "下一頁" at bounding box center [307, 173] width 15 height 6
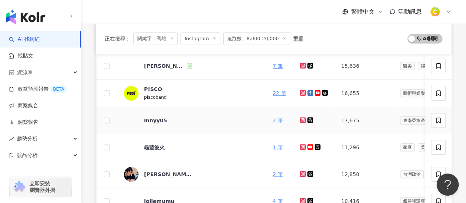
scroll to position [221, 0]
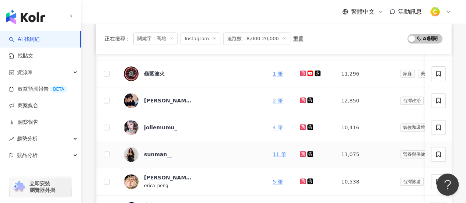
click at [302, 153] on icon at bounding box center [302, 153] width 1 height 1
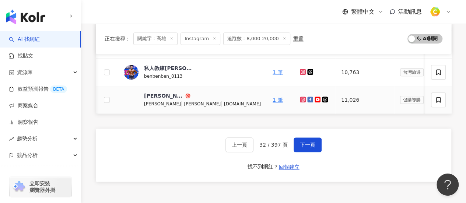
scroll to position [405, 0]
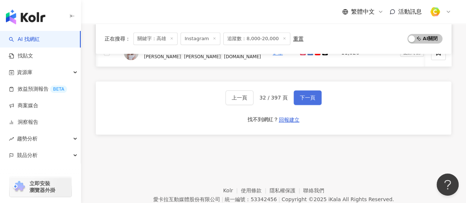
click at [306, 101] on span "下一頁" at bounding box center [307, 98] width 15 height 6
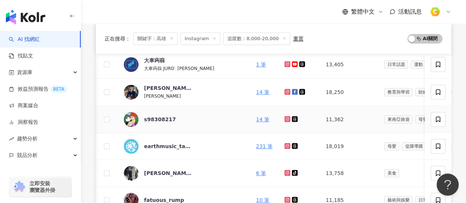
scroll to position [221, 0]
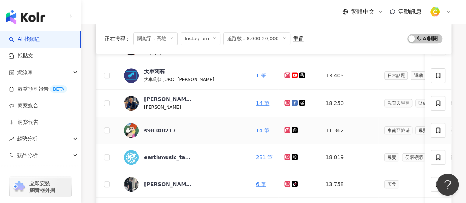
click at [285, 129] on icon at bounding box center [287, 130] width 5 height 4
click at [150, 127] on div "s98308217" at bounding box center [160, 130] width 32 height 7
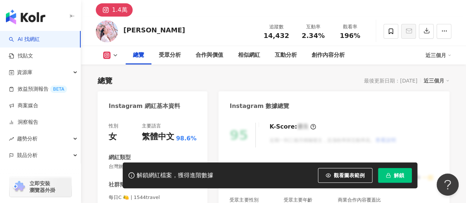
scroll to position [37, 0]
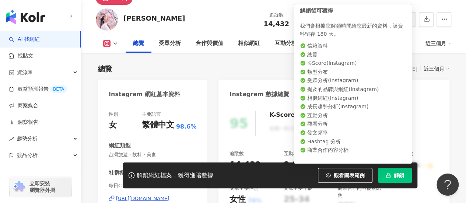
click at [392, 172] on button "解鎖" at bounding box center [395, 175] width 34 height 15
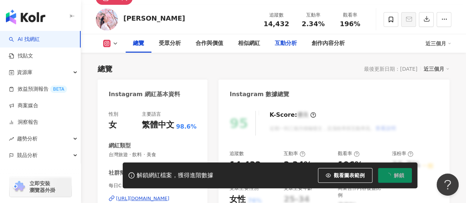
click at [285, 43] on div "互動分析" at bounding box center [286, 43] width 22 height 9
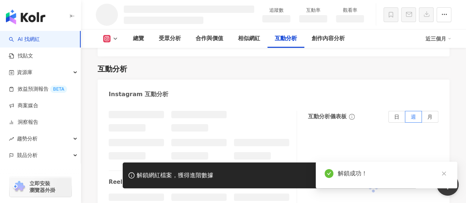
scroll to position [1257, 0]
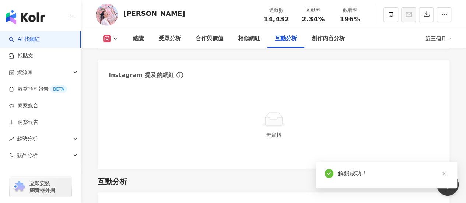
scroll to position [1441, 0]
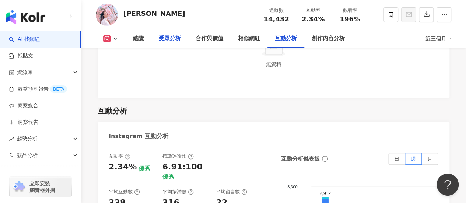
click at [169, 38] on div "受眾分析" at bounding box center [170, 38] width 22 height 9
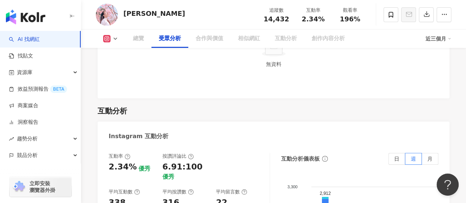
scroll to position [636, 0]
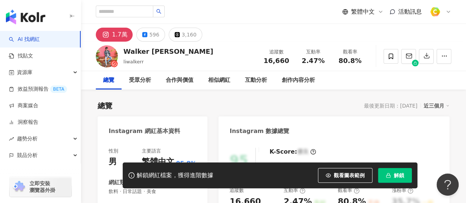
click at [401, 176] on span "解鎖" at bounding box center [399, 175] width 10 height 6
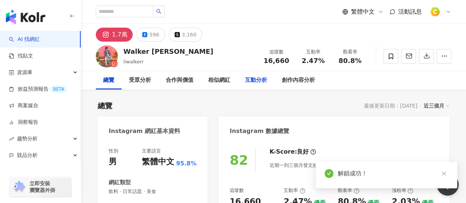
click at [262, 77] on div "互動分析" at bounding box center [256, 80] width 22 height 9
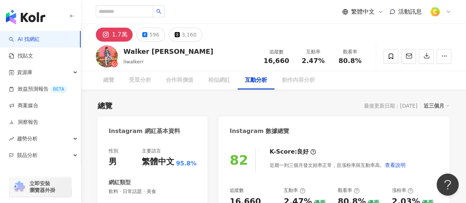
scroll to position [1480, 0]
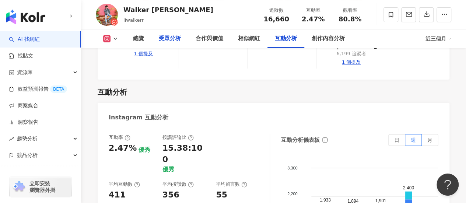
click at [156, 38] on div "受眾分析" at bounding box center [169, 38] width 37 height 18
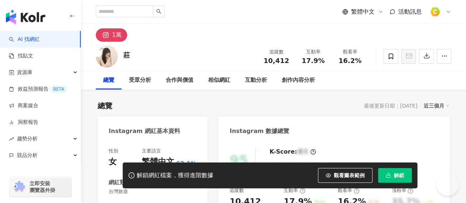
click at [398, 173] on span "解鎖" at bounding box center [399, 175] width 10 height 6
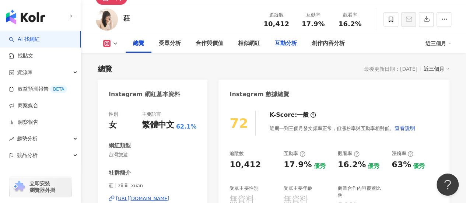
click at [279, 40] on div "互動分析" at bounding box center [286, 43] width 22 height 9
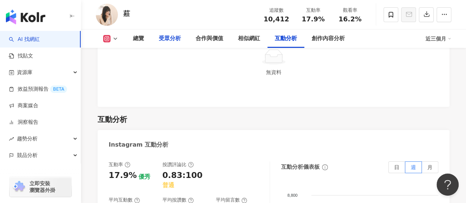
click at [163, 34] on div "受眾分析" at bounding box center [169, 38] width 37 height 18
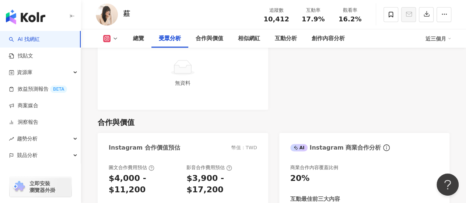
scroll to position [891, 0]
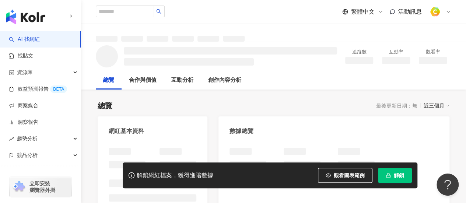
click at [404, 175] on button "解鎖" at bounding box center [395, 175] width 34 height 15
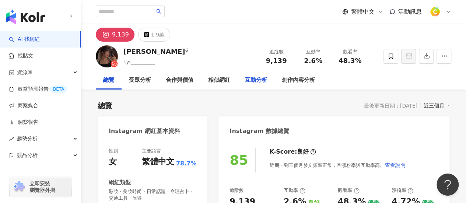
click at [245, 78] on div "互動分析" at bounding box center [256, 80] width 22 height 9
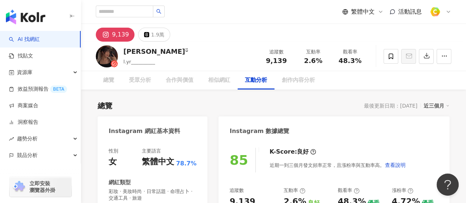
scroll to position [1465, 0]
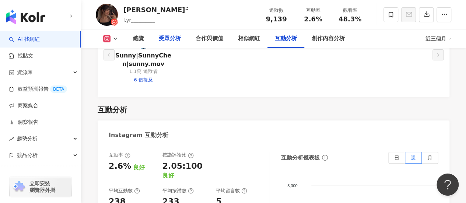
click at [163, 42] on div "受眾分析" at bounding box center [170, 38] width 22 height 9
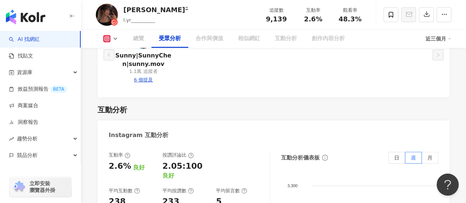
scroll to position [655, 0]
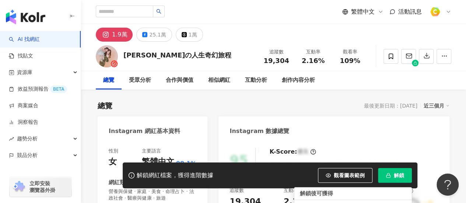
click at [387, 173] on icon "button" at bounding box center [388, 175] width 5 height 5
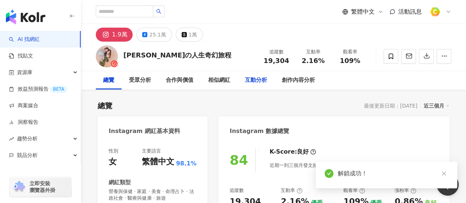
click at [255, 77] on div "互動分析" at bounding box center [256, 80] width 22 height 9
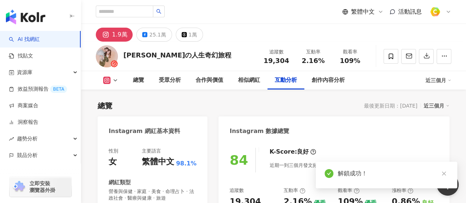
scroll to position [1463, 0]
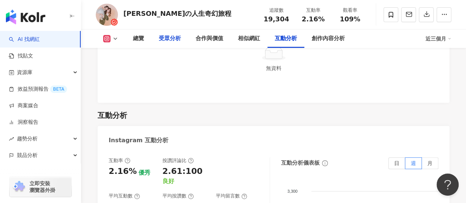
click at [168, 39] on div "受眾分析" at bounding box center [170, 38] width 22 height 9
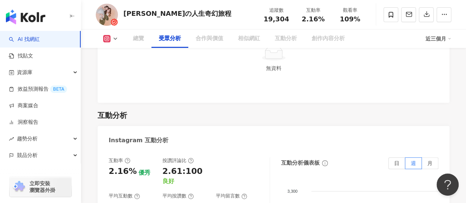
scroll to position [654, 0]
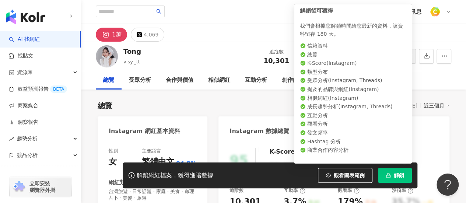
click at [396, 179] on button "解鎖" at bounding box center [395, 175] width 34 height 15
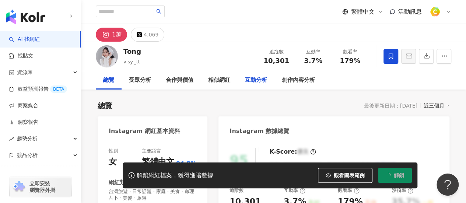
click at [254, 82] on div "互動分析" at bounding box center [256, 80] width 22 height 9
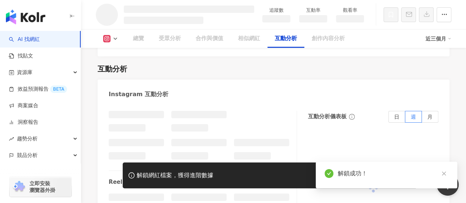
scroll to position [1249, 0]
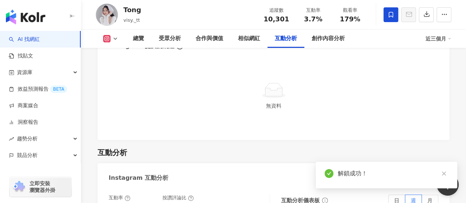
scroll to position [1464, 0]
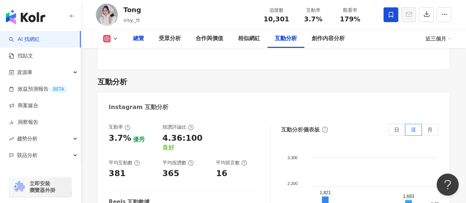
click at [149, 39] on div "總覽" at bounding box center [139, 38] width 26 height 18
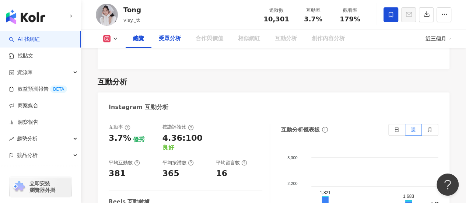
scroll to position [45, 0]
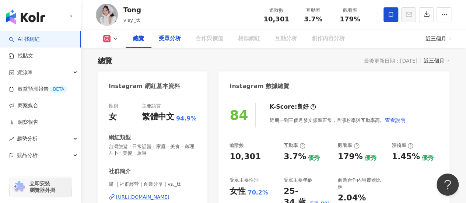
click at [164, 39] on div "受眾分析" at bounding box center [170, 38] width 22 height 9
click at [167, 38] on div "受眾分析" at bounding box center [170, 38] width 22 height 9
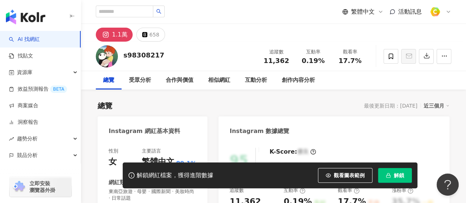
click at [402, 182] on button "解鎖" at bounding box center [395, 175] width 34 height 15
click at [257, 80] on div "互動分析" at bounding box center [256, 80] width 22 height 9
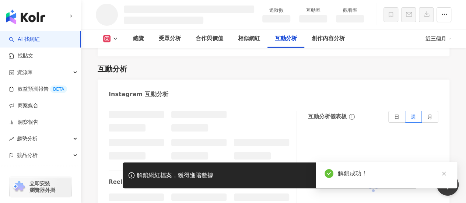
scroll to position [1262, 0]
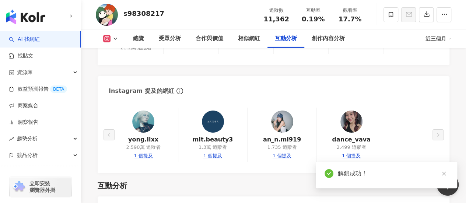
scroll to position [1429, 0]
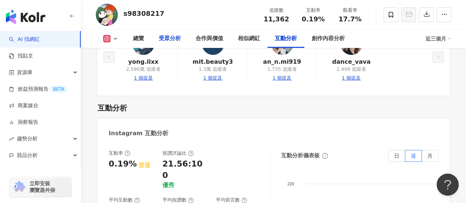
click at [169, 43] on div "受眾分析" at bounding box center [169, 38] width 37 height 18
